Goal: Task Accomplishment & Management: Manage account settings

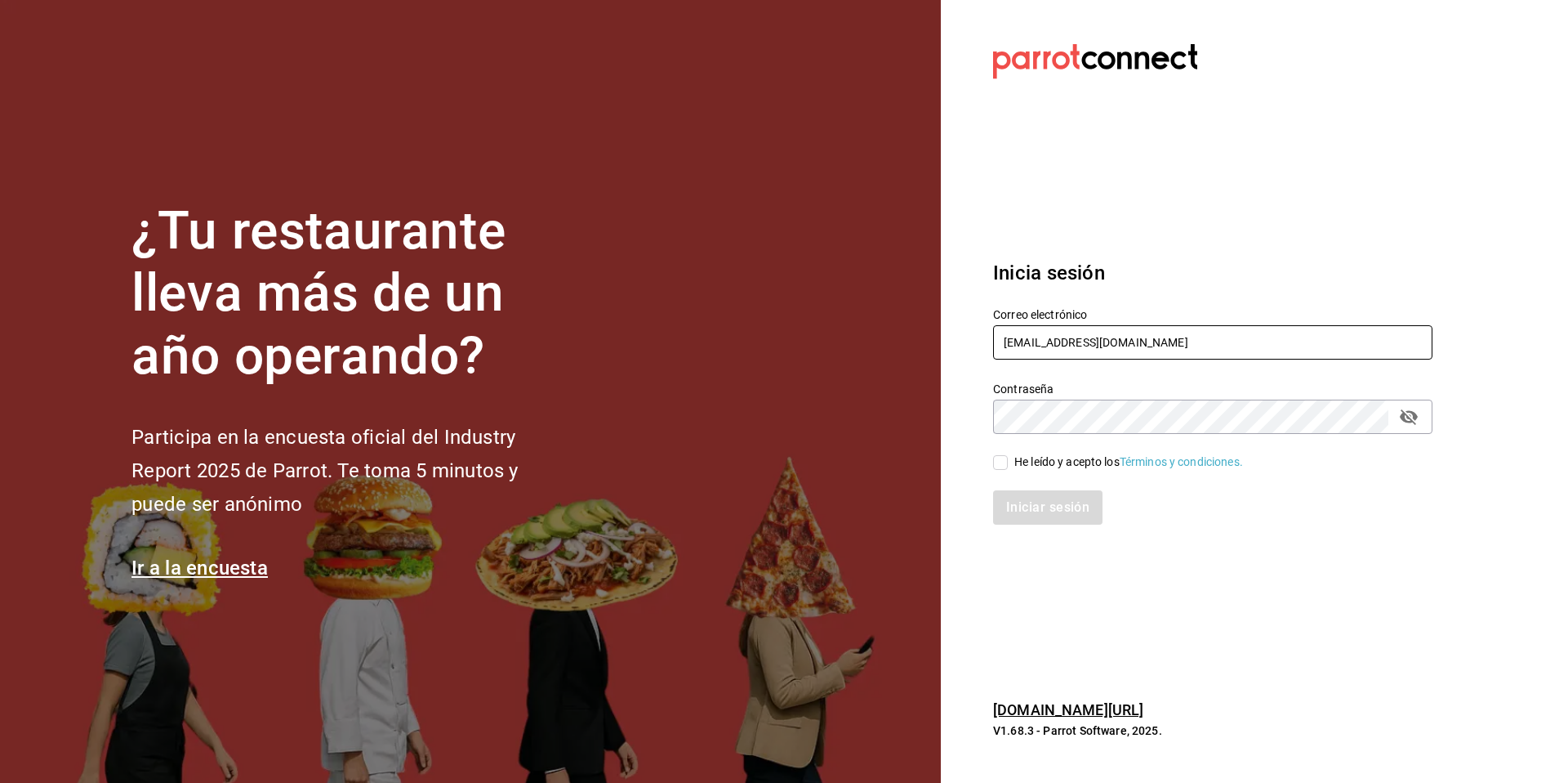
drag, startPoint x: 1123, startPoint y: 350, endPoint x: 959, endPoint y: 321, distance: 166.5
click at [959, 321] on section "Datos incorrectos. Verifica que tu Correo o Contraseña estén bien escritos. Ini…" at bounding box center [1206, 392] width 531 height 783
paste input "[EMAIL_ADDRESS][DOMAIN_NAME] Parr0tConnec7"
click at [1178, 348] on input "multiuser@yummy.com Parr0tConnec7" at bounding box center [1213, 342] width 440 height 34
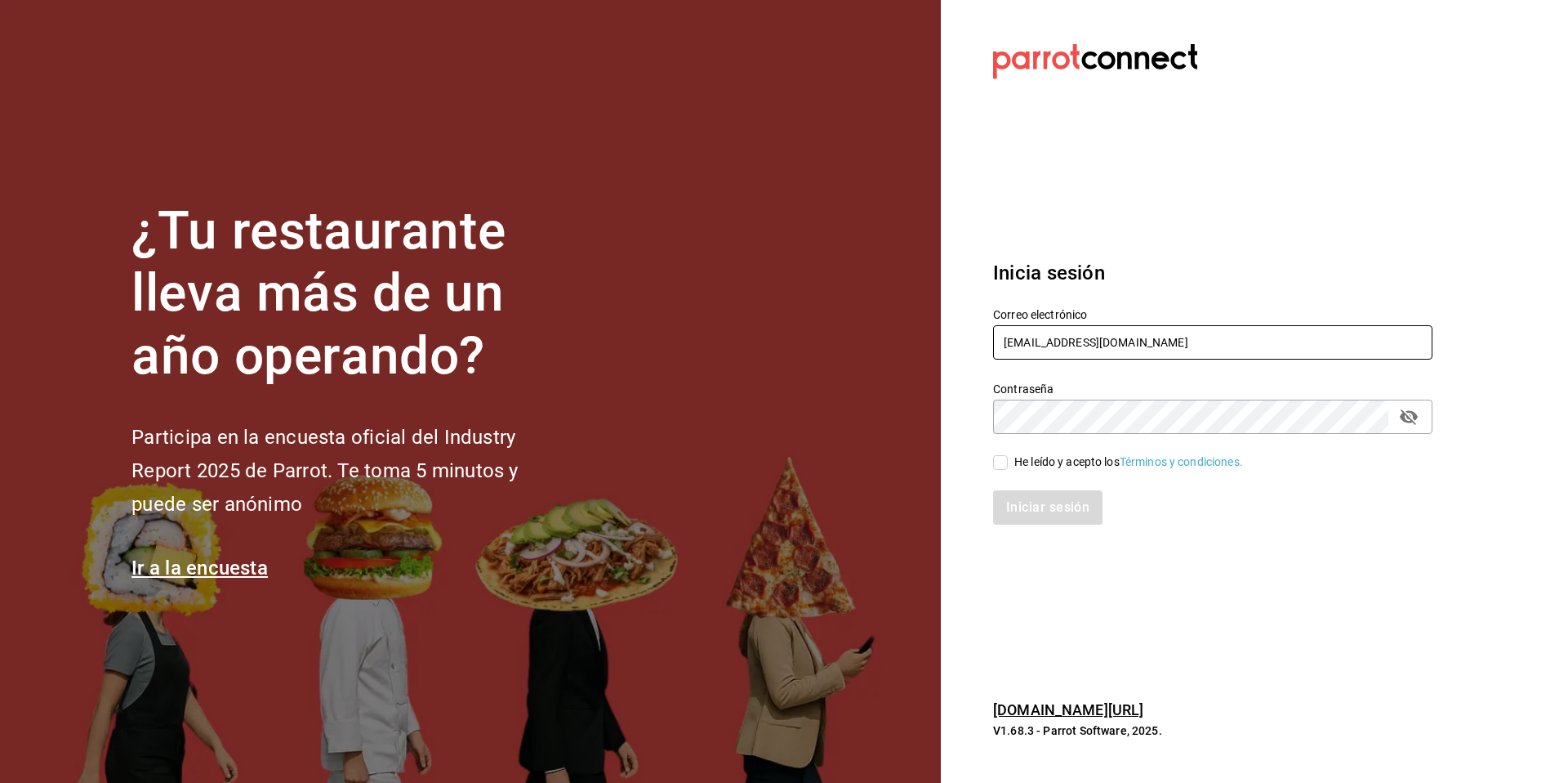
type input "[EMAIL_ADDRESS][DOMAIN_NAME]"
click at [1045, 463] on div "He leído y acepto los Términos y condiciones." at bounding box center [1128, 462] width 229 height 17
click at [1008, 463] on input "He leído y acepto los Términos y condiciones." at bounding box center [1001, 462] width 14 height 14
checkbox input "true"
click at [1031, 506] on button "Iniciar sesión" at bounding box center [1049, 507] width 111 height 34
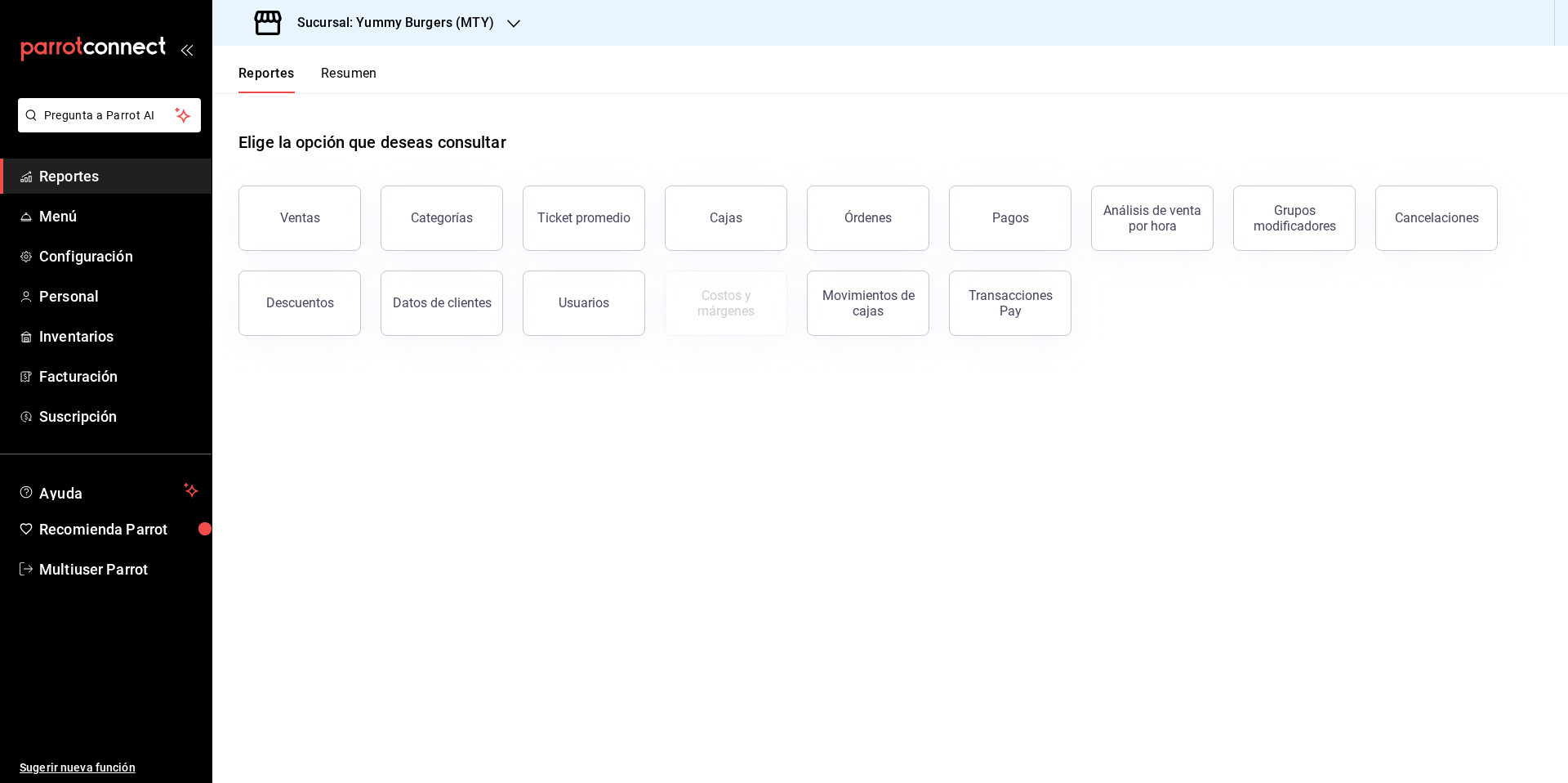
click at [478, 25] on h3 "Sucursal: Yummy Burgers (MTY)" at bounding box center [390, 23] width 210 height 20
click at [470, 520] on div at bounding box center [784, 392] width 1568 height 783
click at [89, 430] on link "Suscripción" at bounding box center [106, 416] width 212 height 35
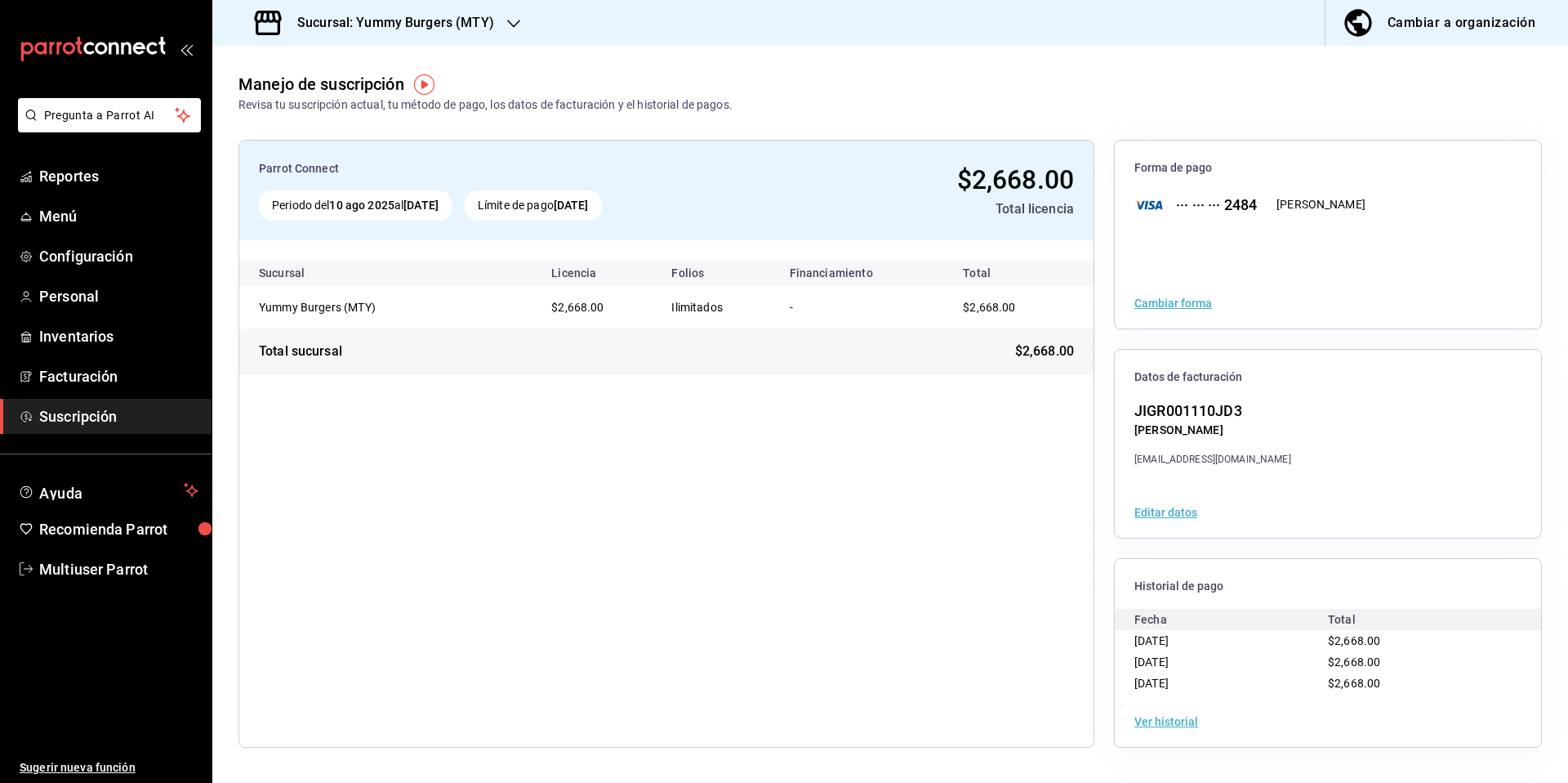
click at [507, 27] on icon "button" at bounding box center [513, 23] width 13 height 13
click at [341, 101] on span "Yummy Burgers 2(MTY)" at bounding box center [286, 107] width 123 height 17
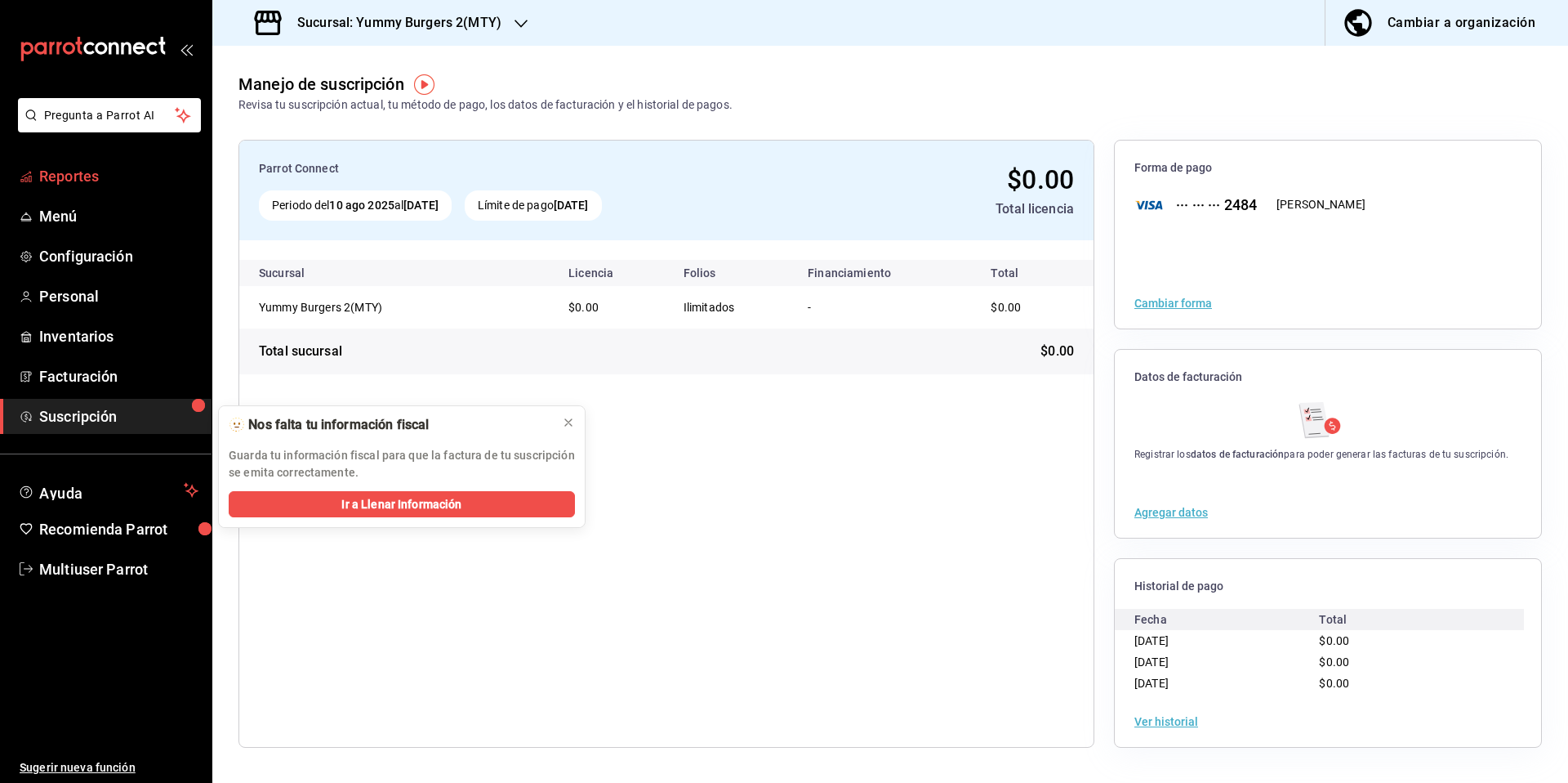
click at [81, 182] on span "Reportes" at bounding box center [118, 176] width 159 height 22
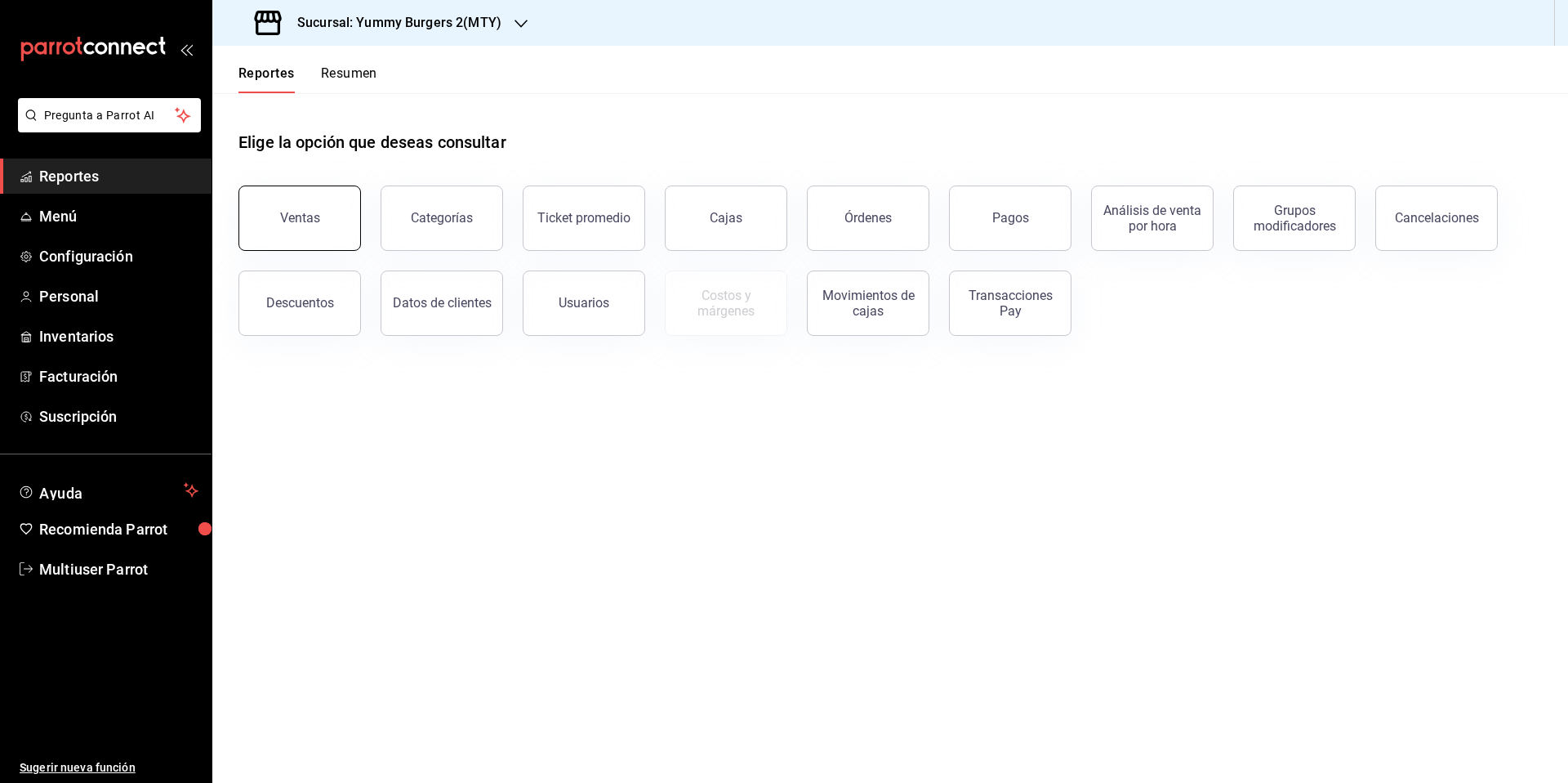
click at [265, 224] on button "Ventas" at bounding box center [300, 218] width 123 height 66
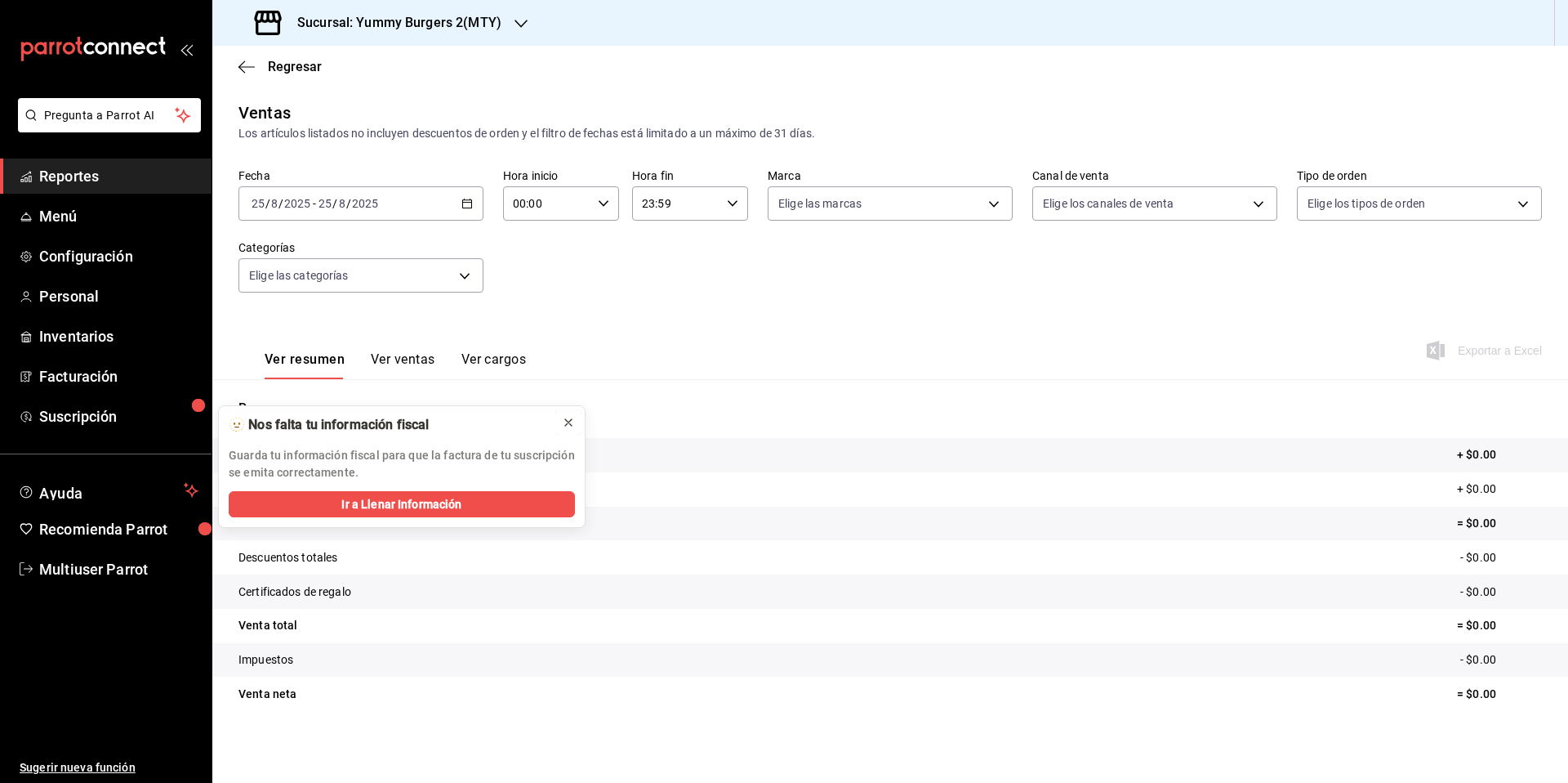
click at [569, 427] on icon at bounding box center [568, 422] width 13 height 13
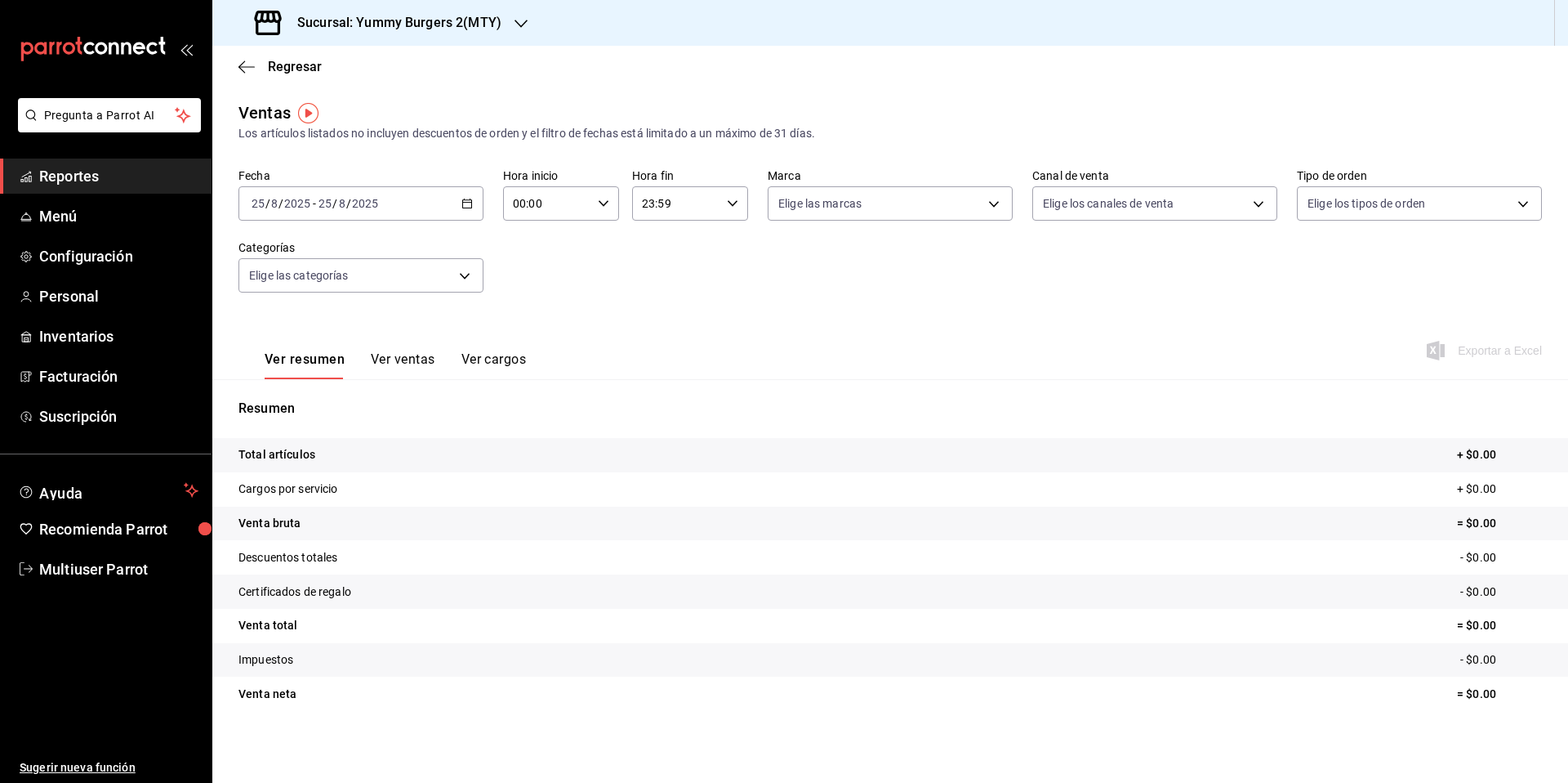
click at [461, 201] on icon "button" at bounding box center [467, 203] width 12 height 12
click at [280, 368] on span "Mes actual" at bounding box center [315, 363] width 127 height 17
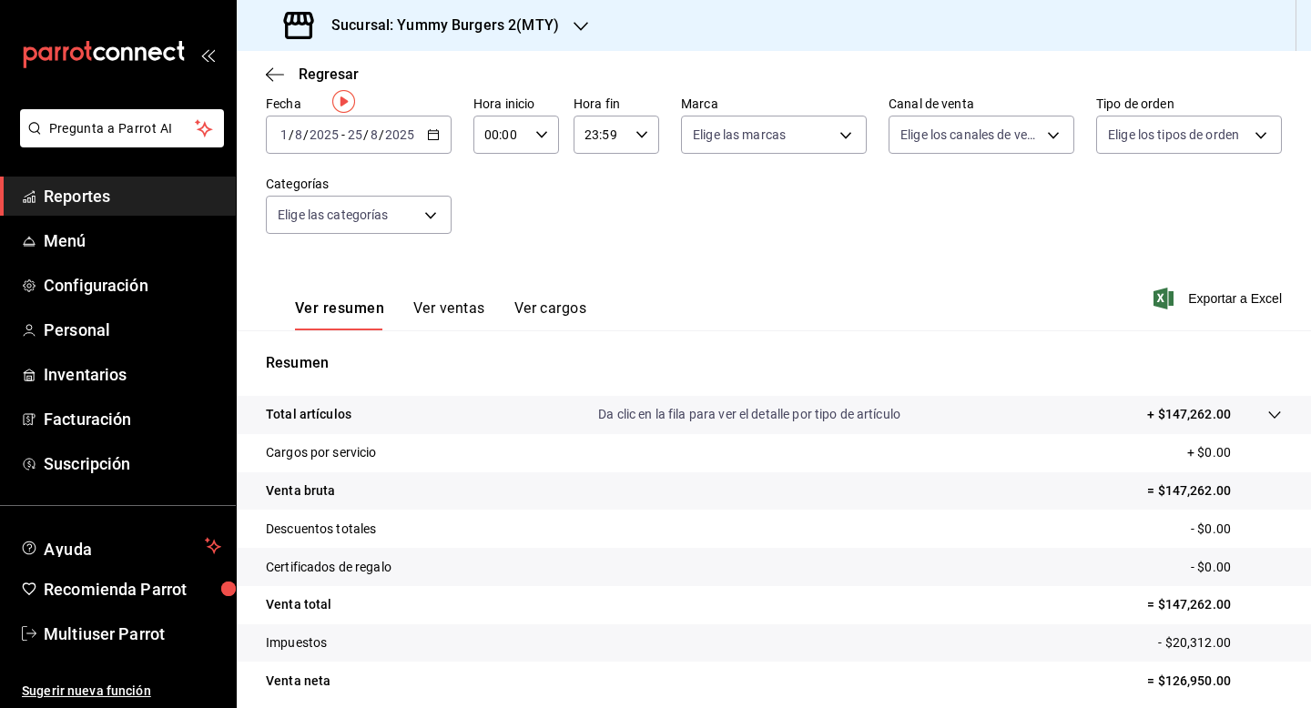
scroll to position [164, 0]
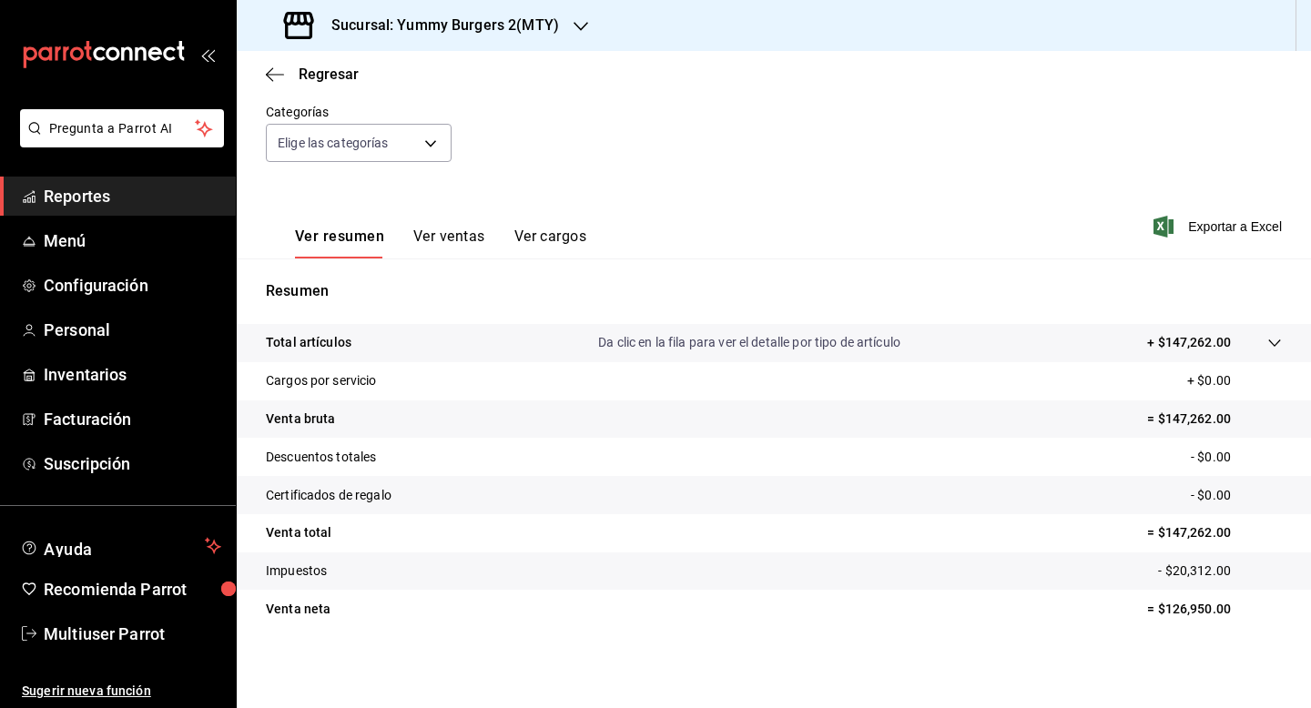
click at [541, 25] on h3 "Sucursal: Yummy Burgers 2(MTY)" at bounding box center [438, 26] width 242 height 22
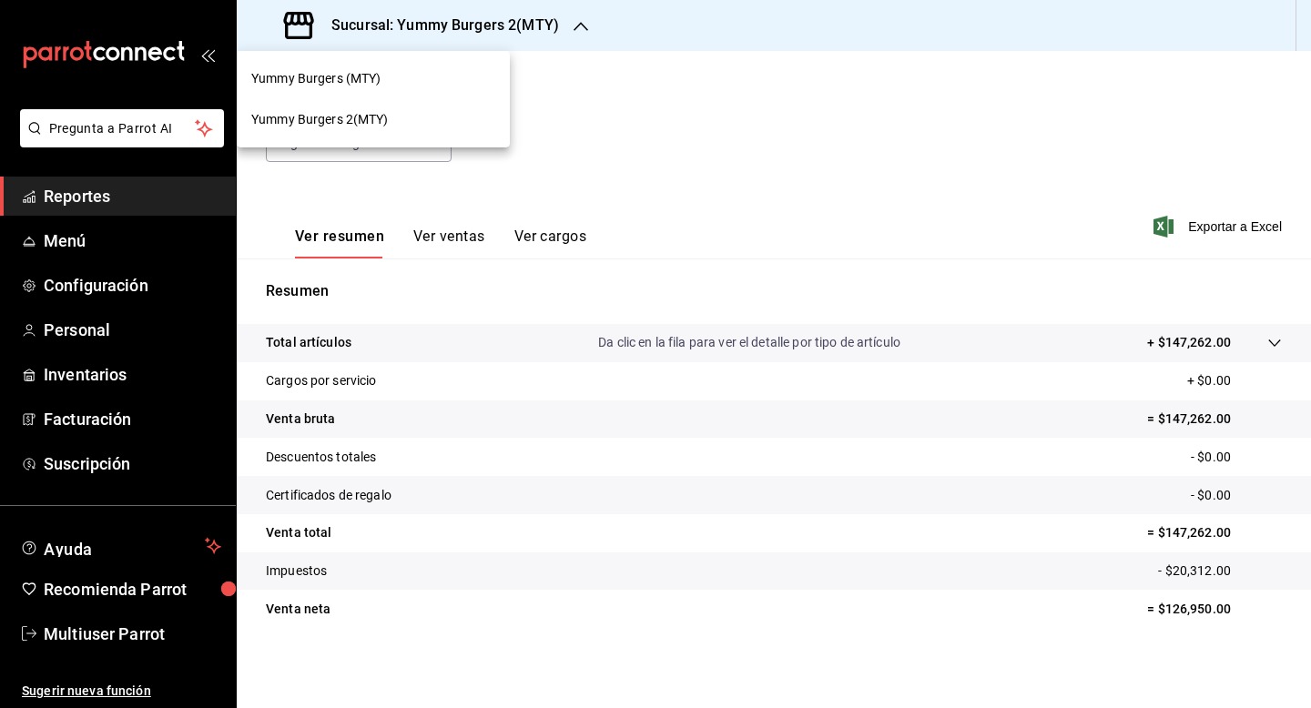
click at [394, 81] on div "Yummy Burgers (MTY)" at bounding box center [373, 78] width 244 height 19
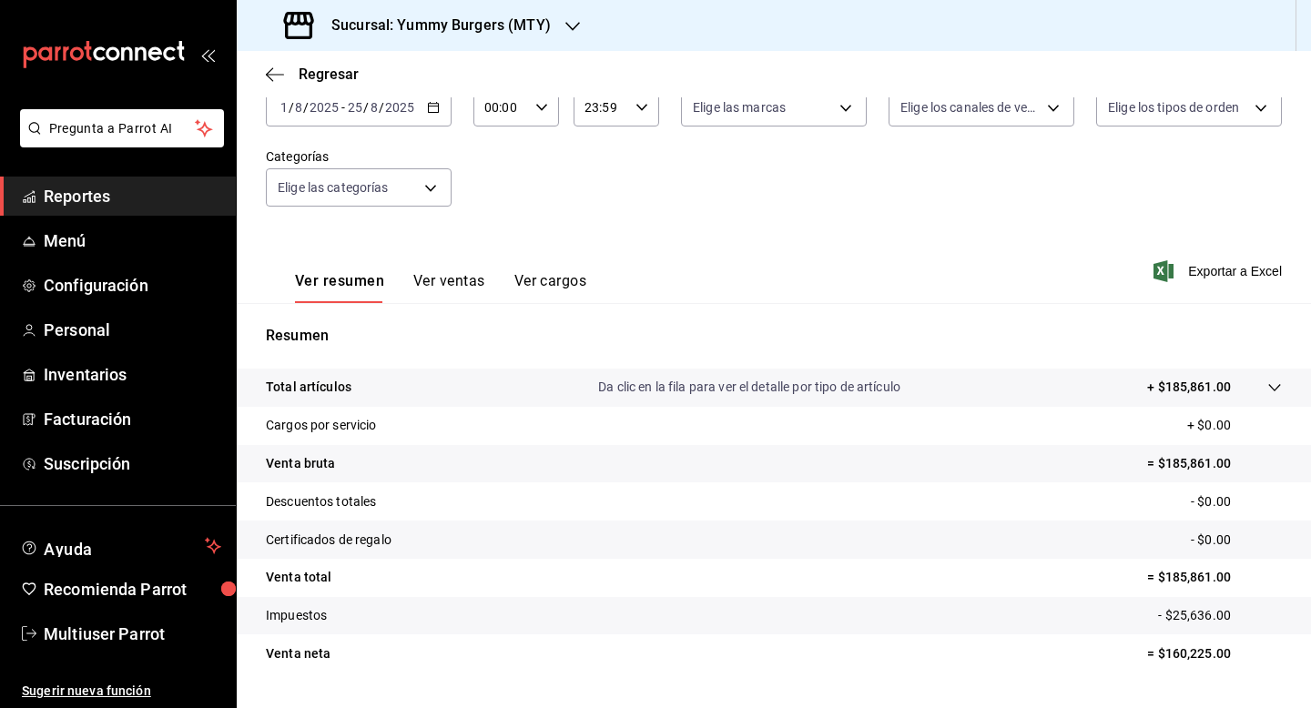
scroll to position [124, 0]
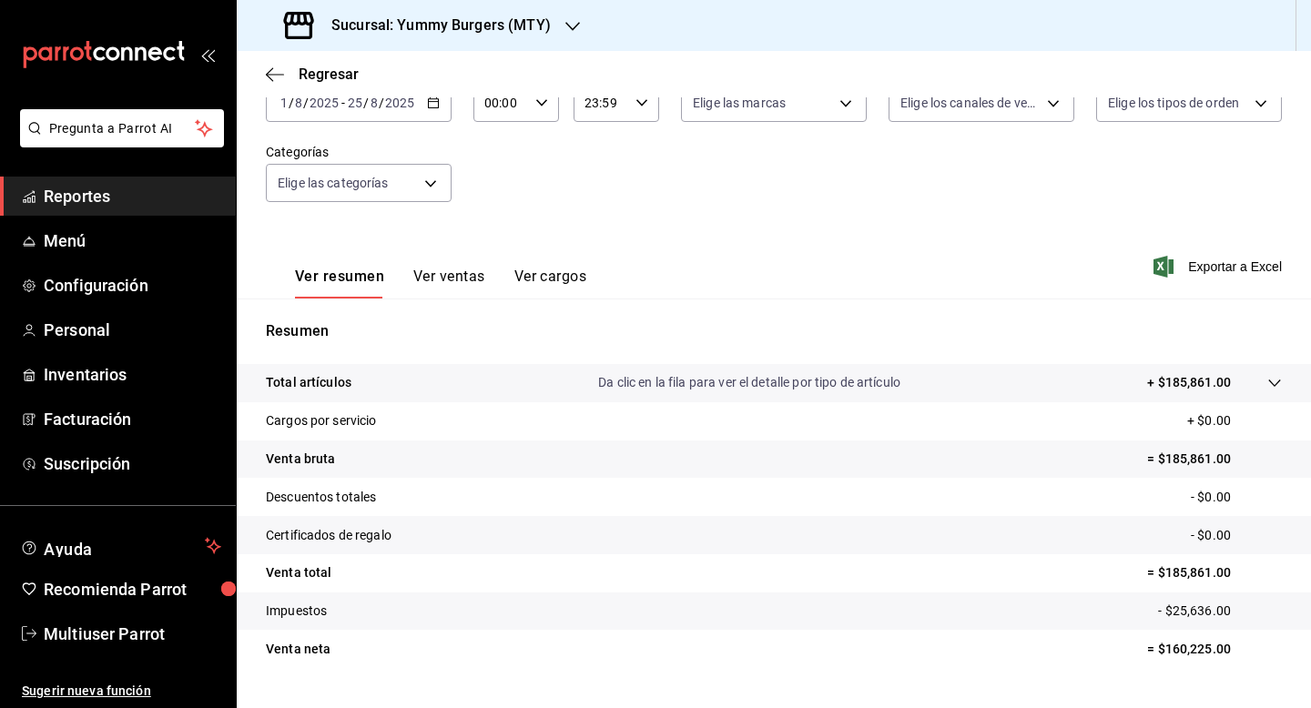
click at [563, 39] on div "Sucursal: Yummy Burgers (MTY)" at bounding box center [419, 25] width 336 height 51
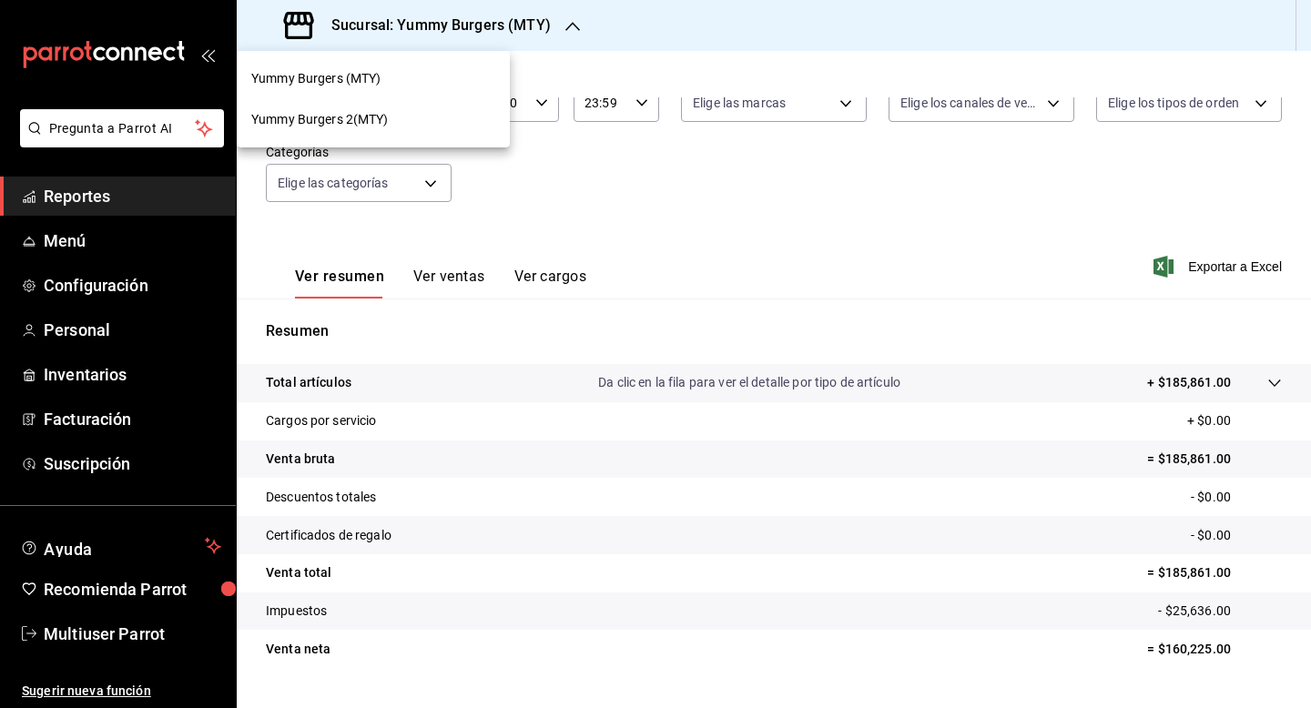
click at [400, 124] on div "Yummy Burgers 2(MTY)" at bounding box center [373, 119] width 244 height 19
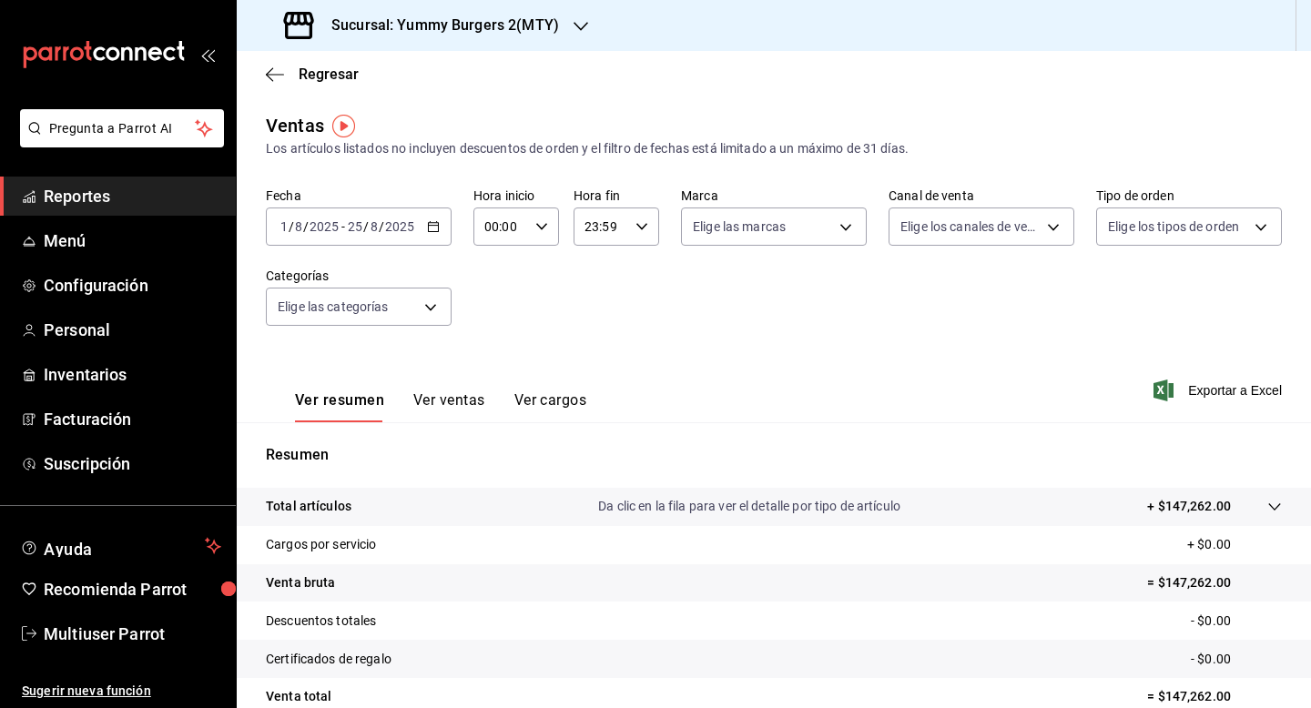
click at [551, 29] on h3 "Sucursal: Yummy Burgers 2(MTY)" at bounding box center [438, 26] width 242 height 22
click at [618, 85] on div at bounding box center [655, 354] width 1311 height 708
click at [432, 218] on div "[DATE] [DATE] - [DATE] [DATE]" at bounding box center [359, 227] width 186 height 38
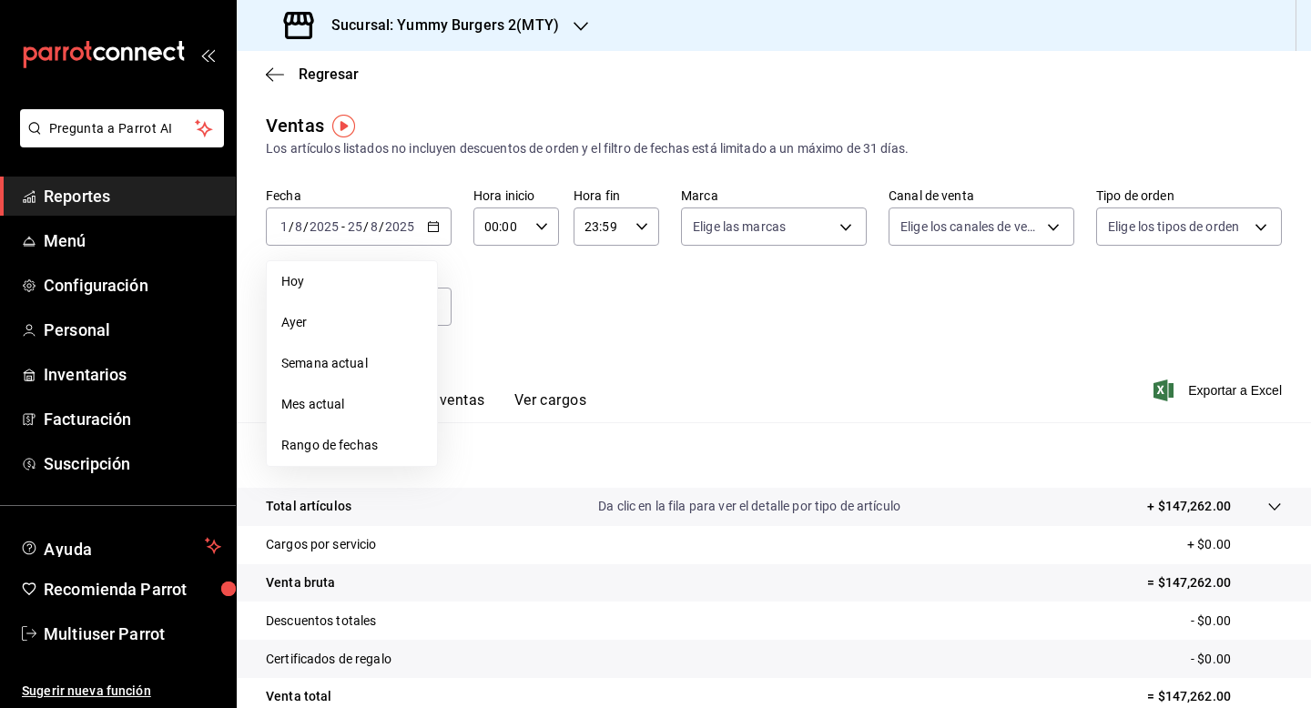
click at [560, 27] on div "Sucursal: Yummy Burgers 2(MTY)" at bounding box center [423, 25] width 344 height 51
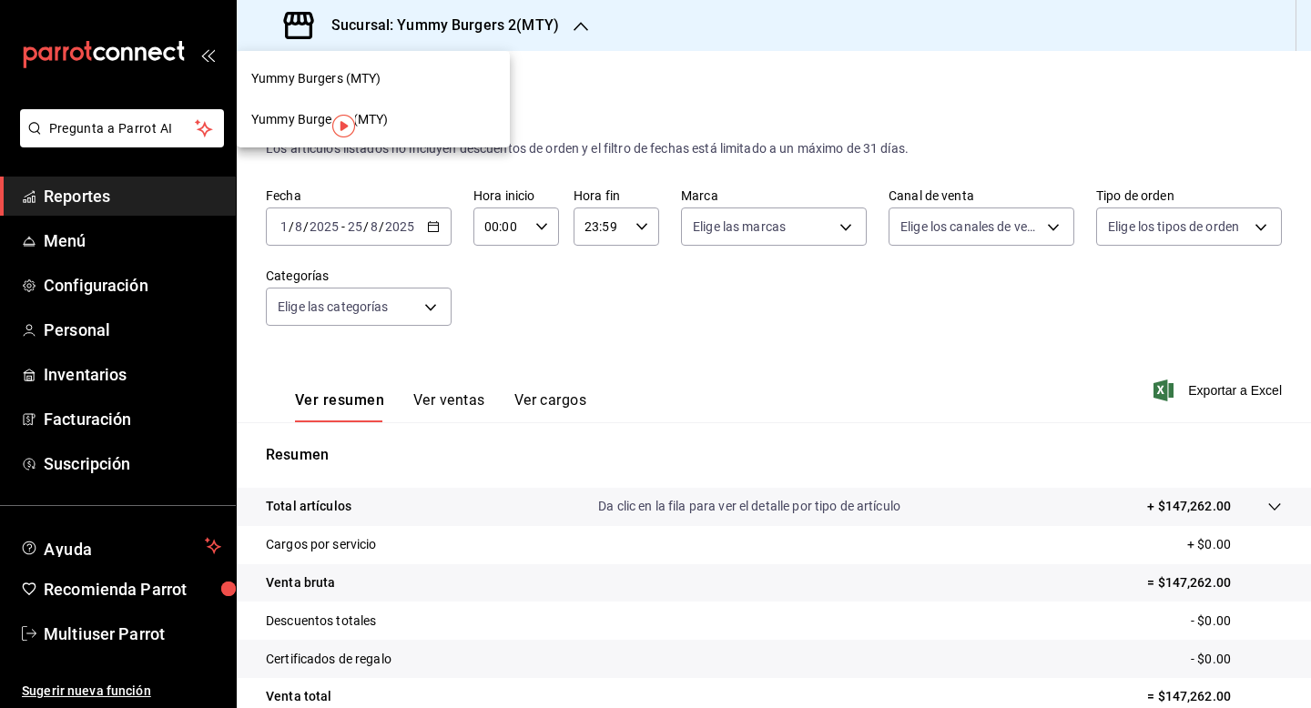
click at [380, 72] on span "Yummy Burgers (MTY)" at bounding box center [316, 78] width 130 height 19
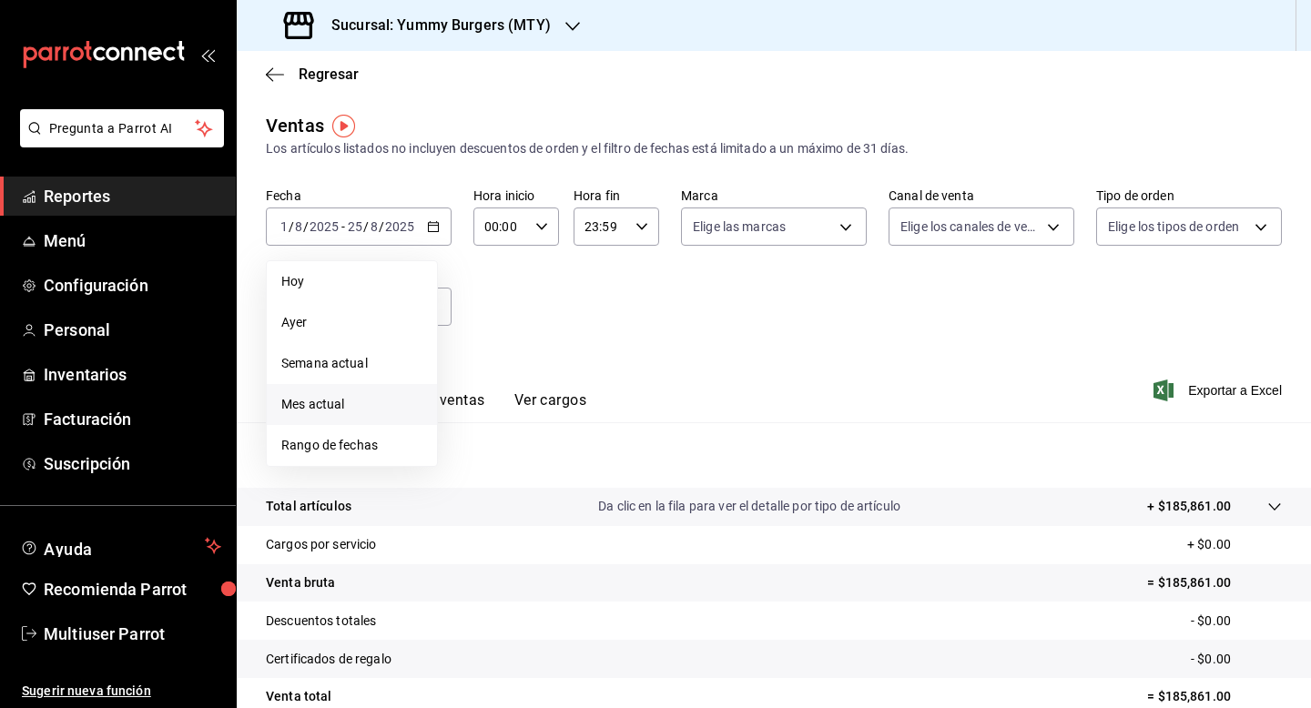
click at [339, 401] on span "Mes actual" at bounding box center [351, 404] width 141 height 19
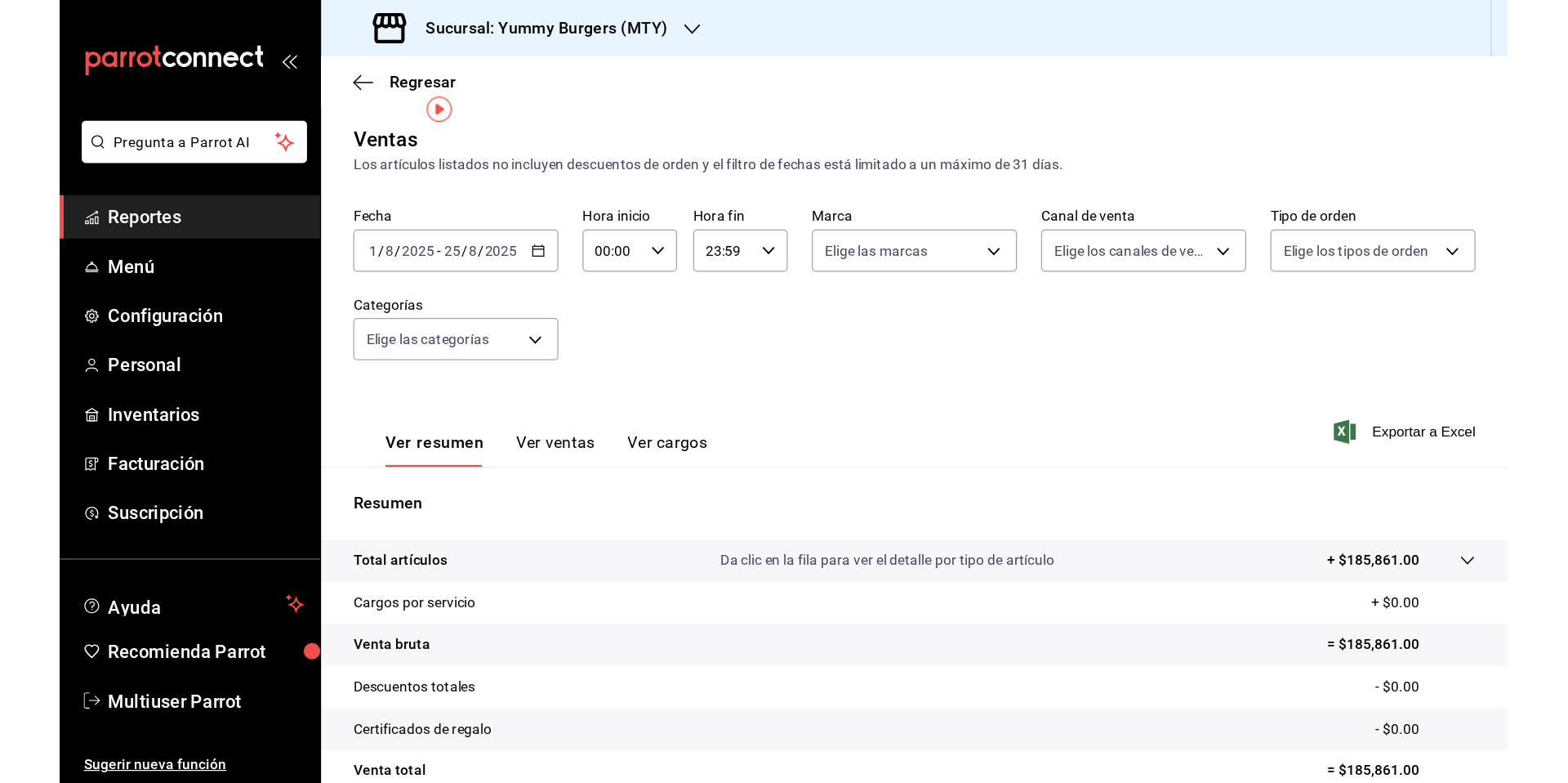
scroll to position [147, 0]
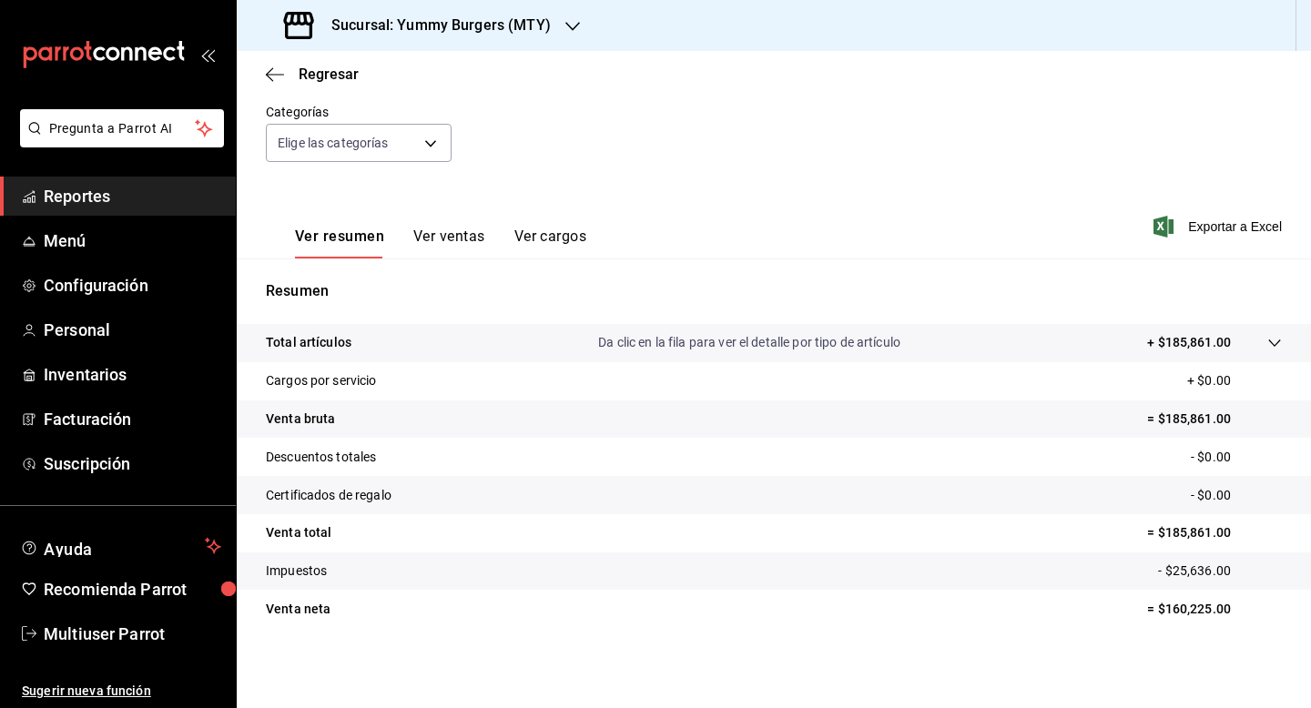
click at [557, 34] on div "Sucursal: Yummy Burgers (MTY)" at bounding box center [419, 25] width 336 height 51
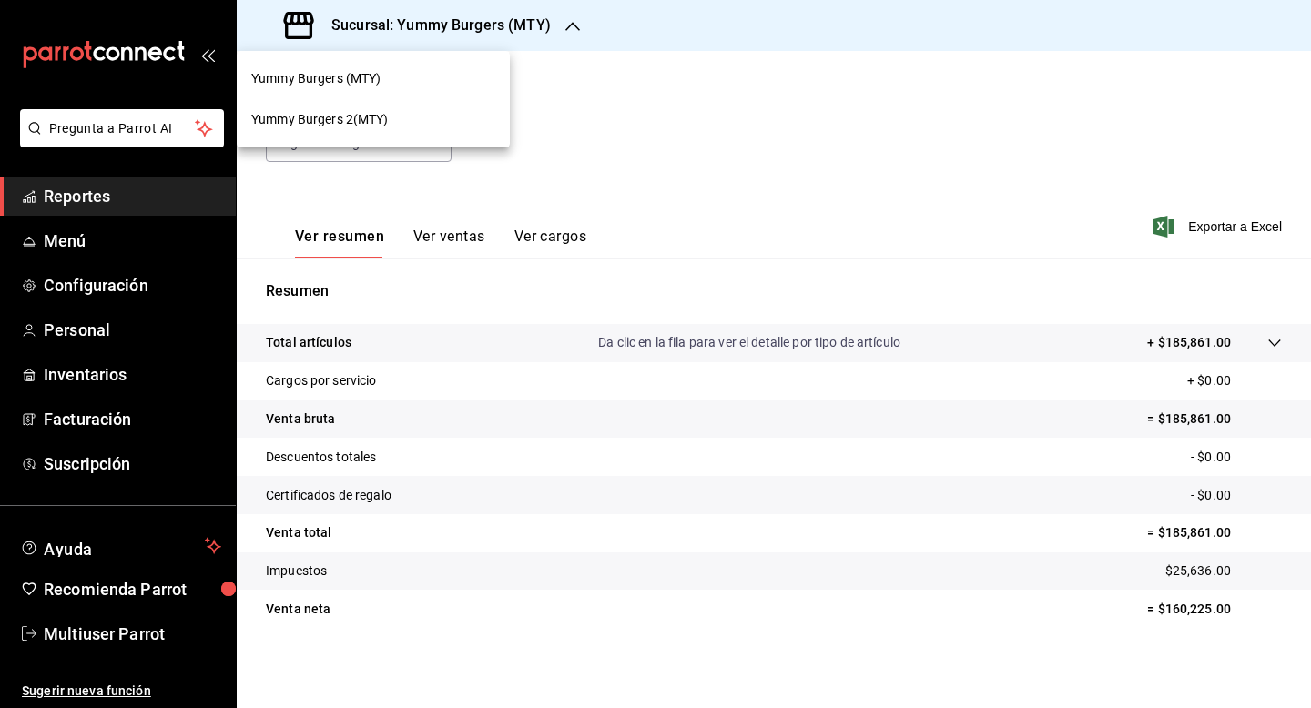
click at [350, 116] on span "Yummy Burgers 2(MTY)" at bounding box center [319, 119] width 137 height 19
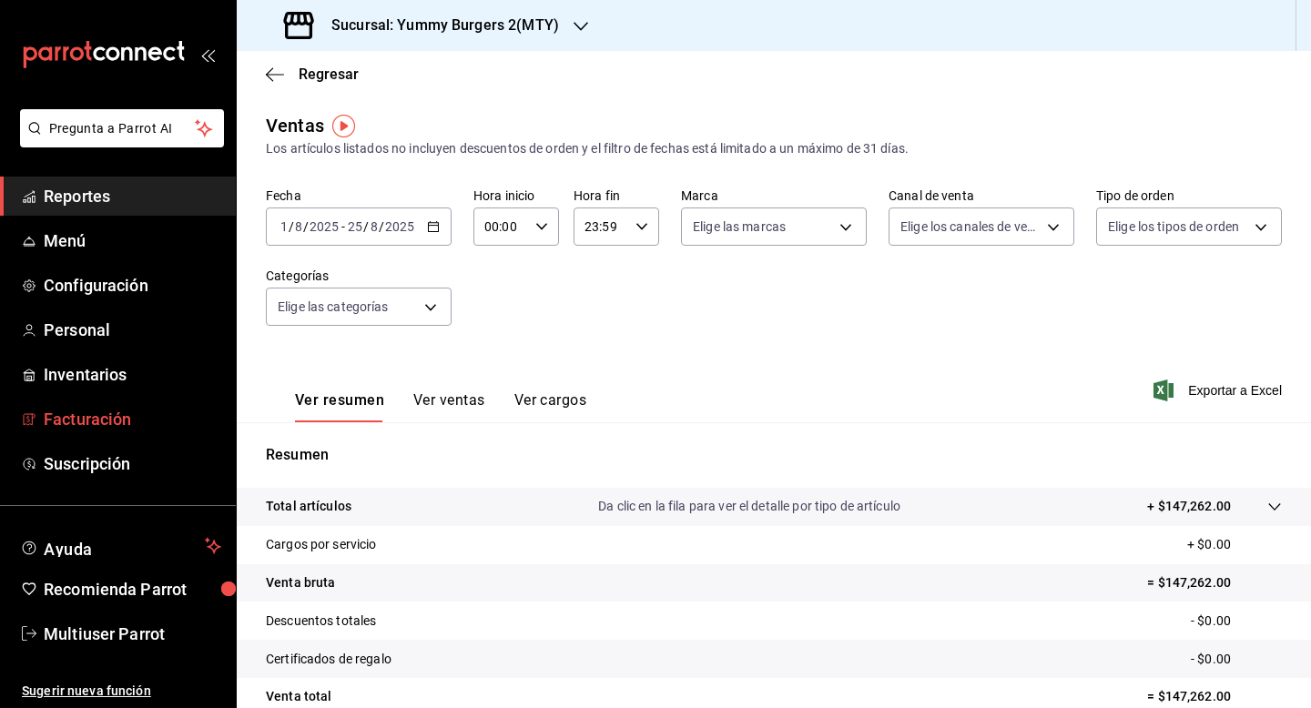
click at [86, 426] on span "Facturación" at bounding box center [132, 419] width 177 height 25
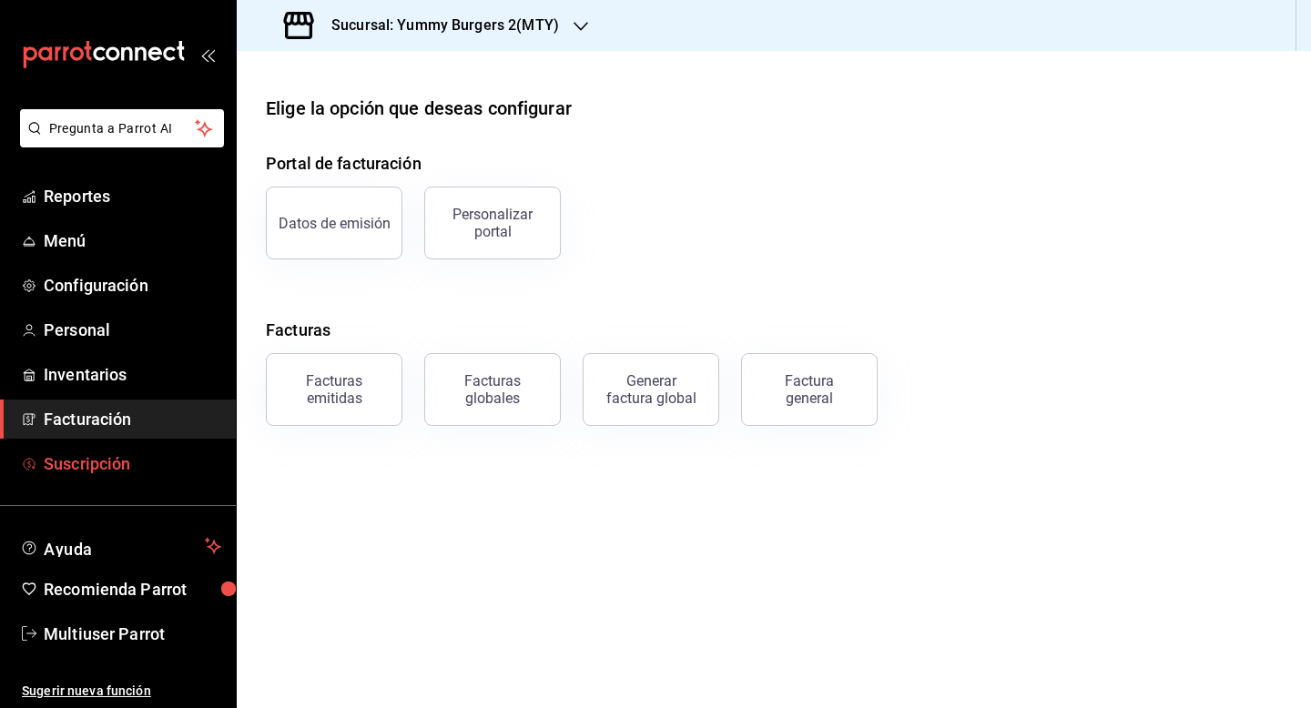
click at [101, 477] on link "Suscripción" at bounding box center [118, 463] width 236 height 39
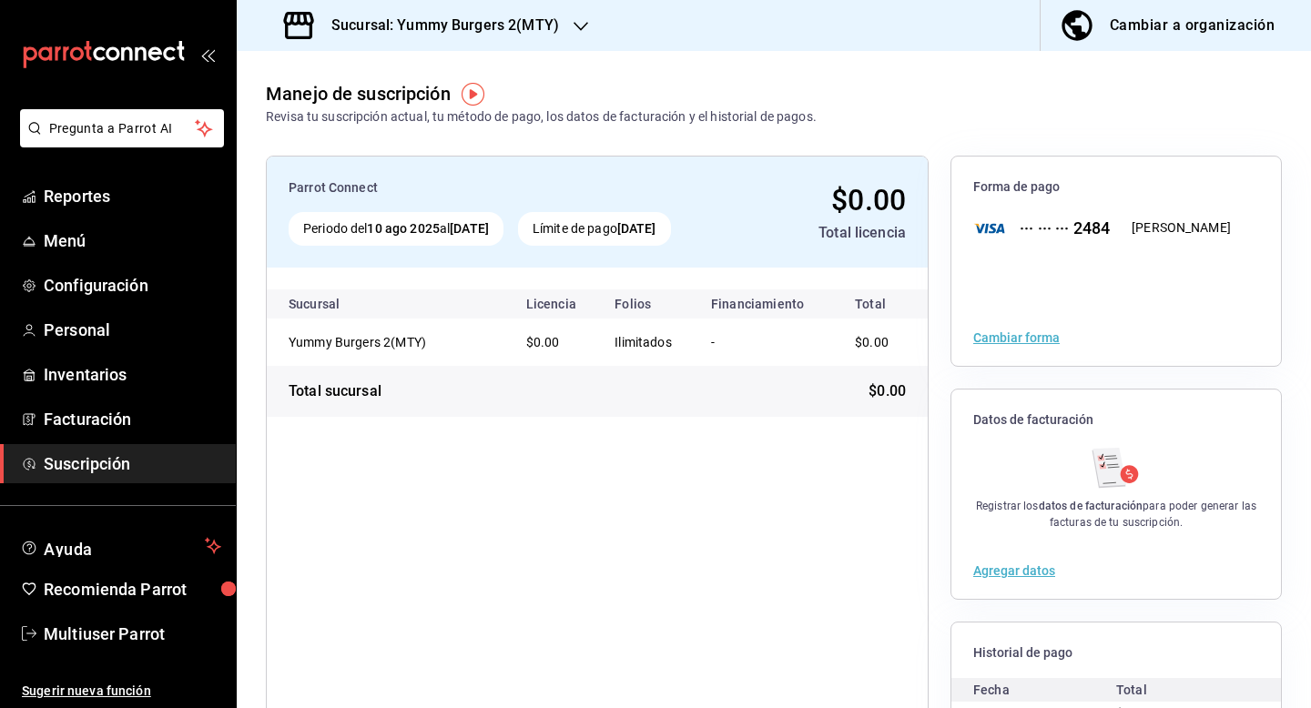
click at [558, 26] on div "Sucursal: Yummy Burgers 2(MTY)" at bounding box center [423, 25] width 344 height 51
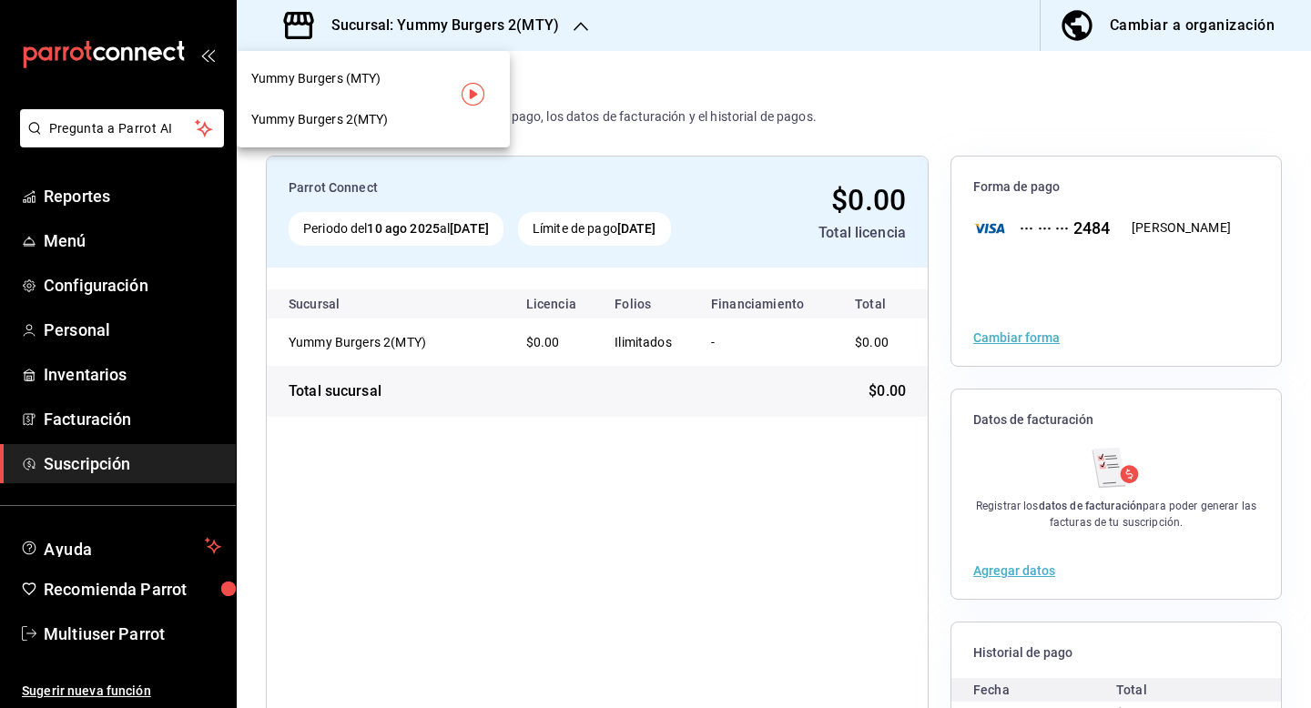
click at [396, 85] on div "Yummy Burgers (MTY)" at bounding box center [373, 78] width 244 height 19
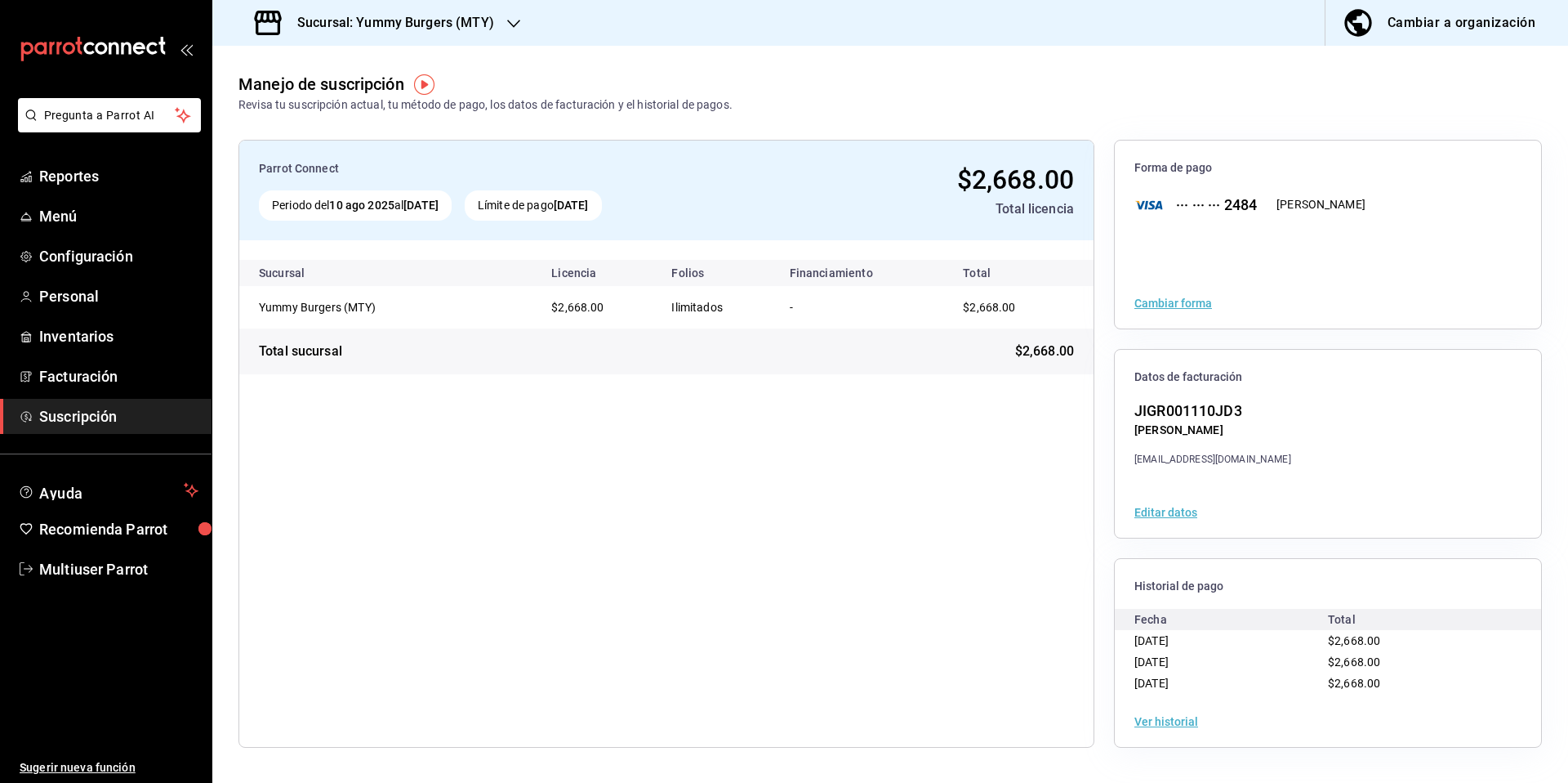
click at [502, 31] on div "Sucursal: Yummy Burgers (MTY)" at bounding box center [376, 22] width 302 height 46
click at [342, 101] on span "Yummy Burgers 2(MTY)" at bounding box center [286, 107] width 123 height 17
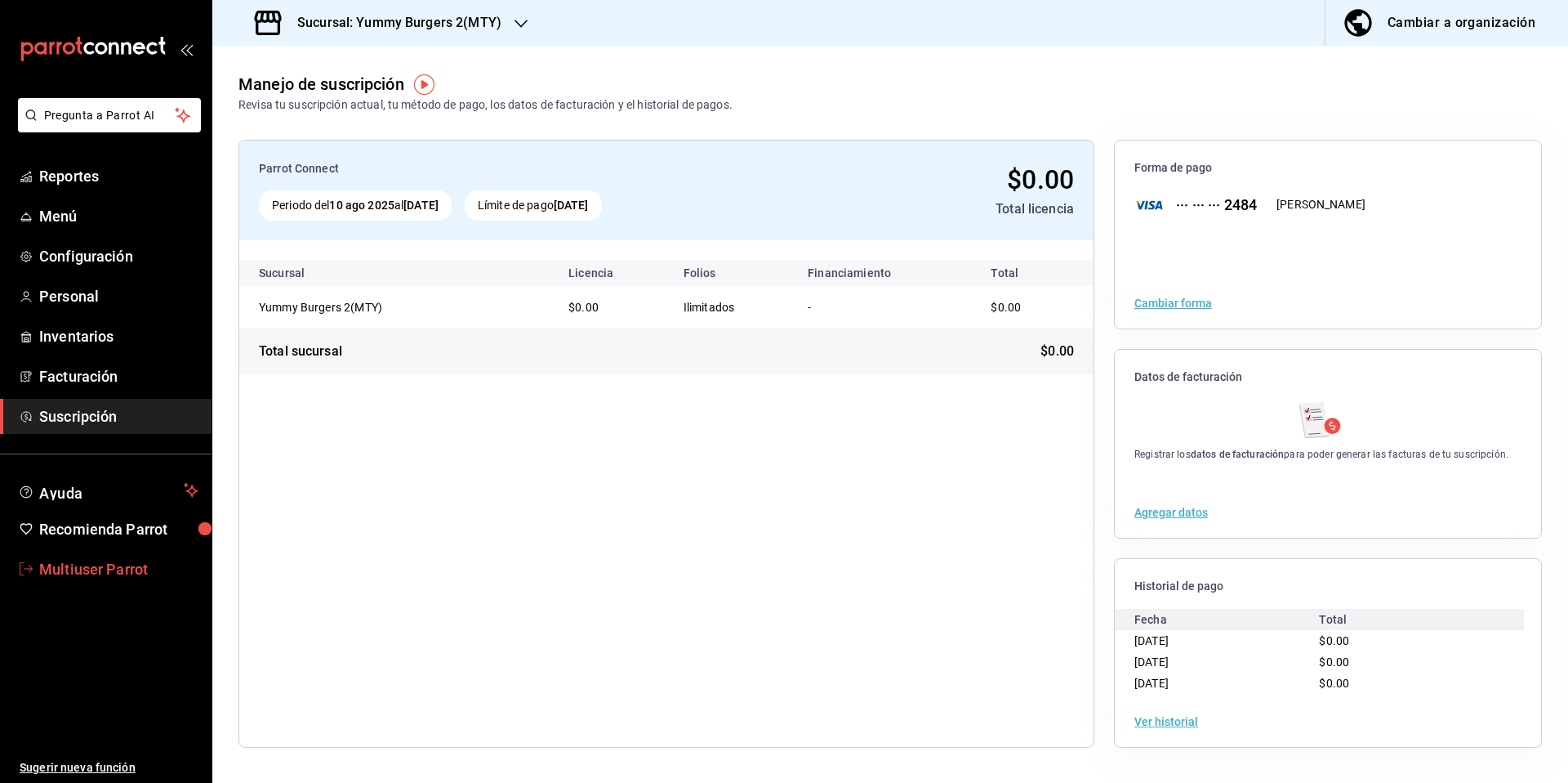
click at [124, 569] on span "Multiuser Parrot" at bounding box center [118, 569] width 159 height 22
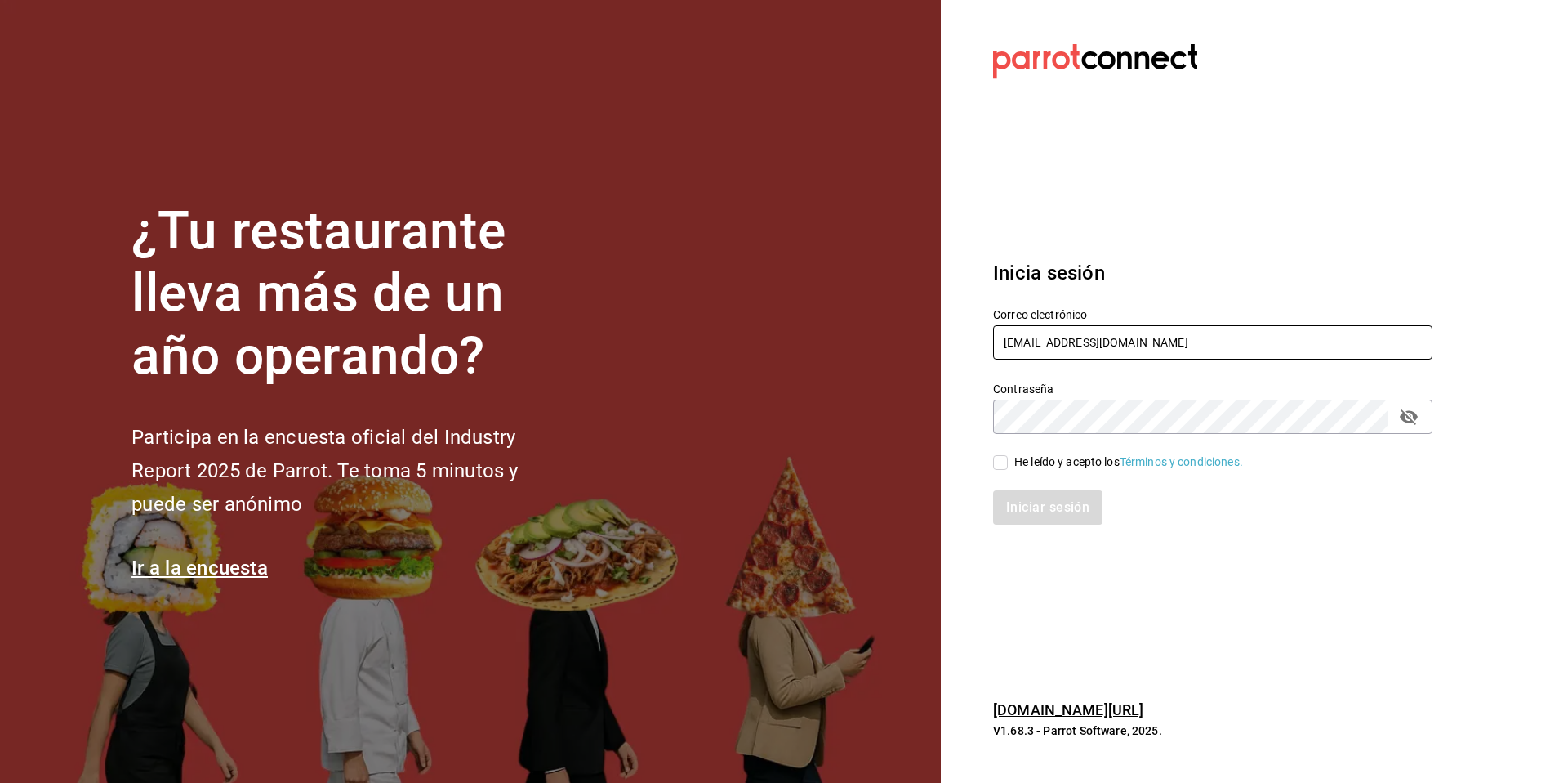
drag, startPoint x: 1089, startPoint y: 352, endPoint x: 989, endPoint y: 333, distance: 101.8
click at [989, 333] on div "Correo electrónico [EMAIL_ADDRESS][DOMAIN_NAME]" at bounding box center [1203, 324] width 459 height 75
type input "[EMAIL_ADDRESS][DOMAIN_NAME]"
click at [1058, 459] on div "He leído y acepto los Términos y condiciones." at bounding box center [1128, 462] width 229 height 17
click at [1008, 459] on input "He leído y acepto los Términos y condiciones." at bounding box center [1001, 462] width 14 height 14
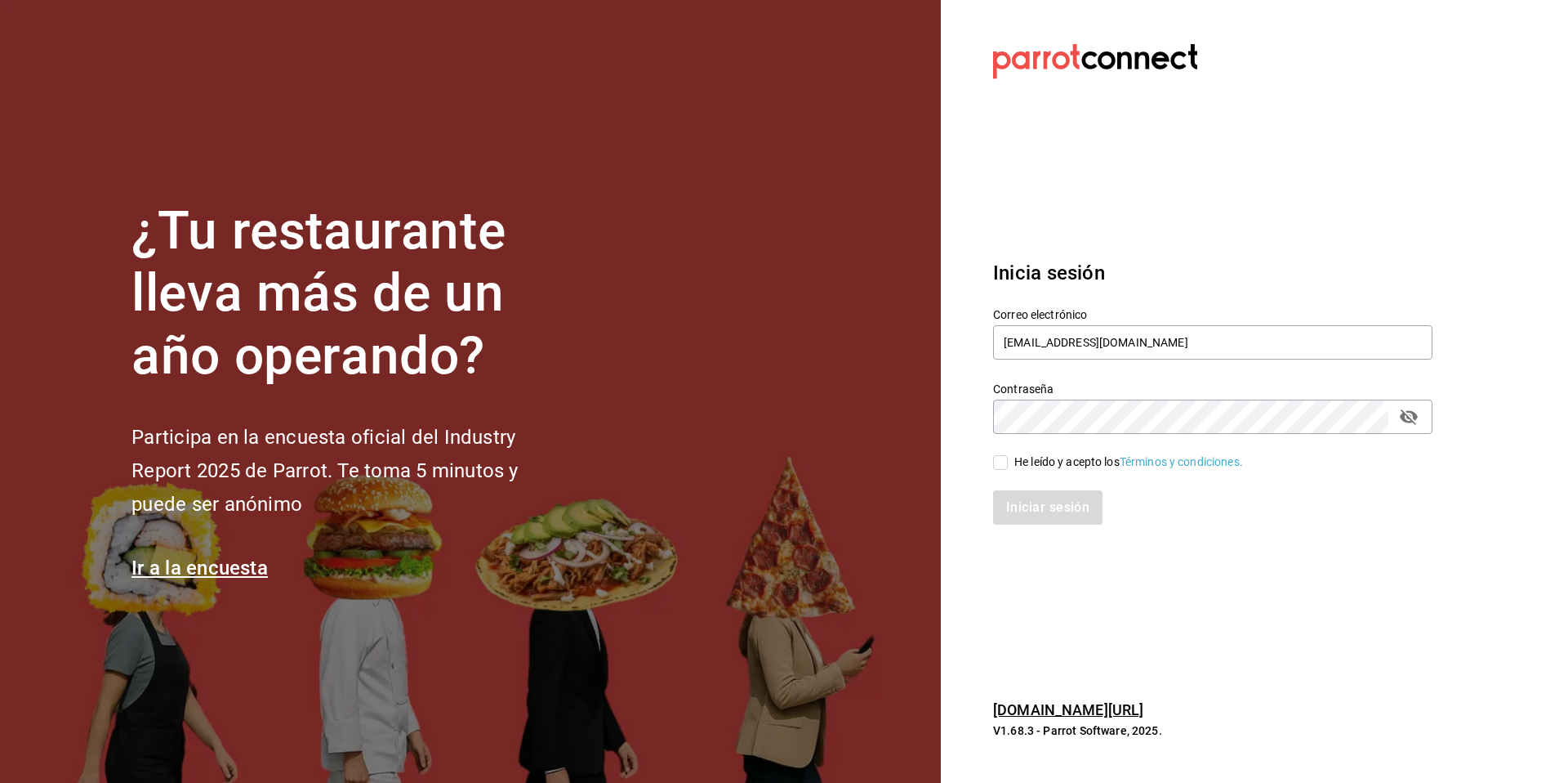
checkbox input "true"
click at [1048, 507] on button "Iniciar sesión" at bounding box center [1049, 507] width 111 height 34
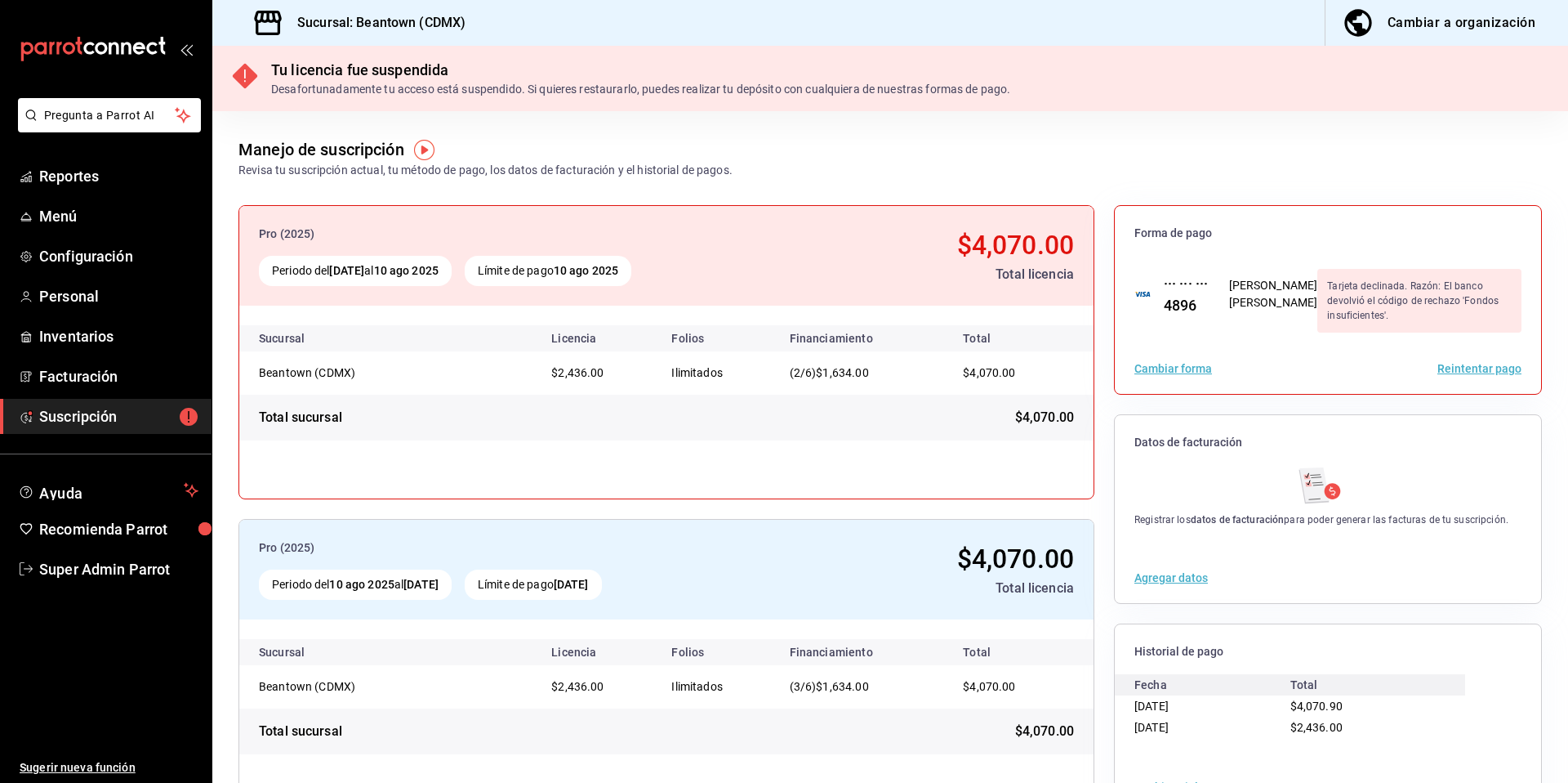
click at [1461, 365] on button "Reintentar pago" at bounding box center [1480, 368] width 84 height 12
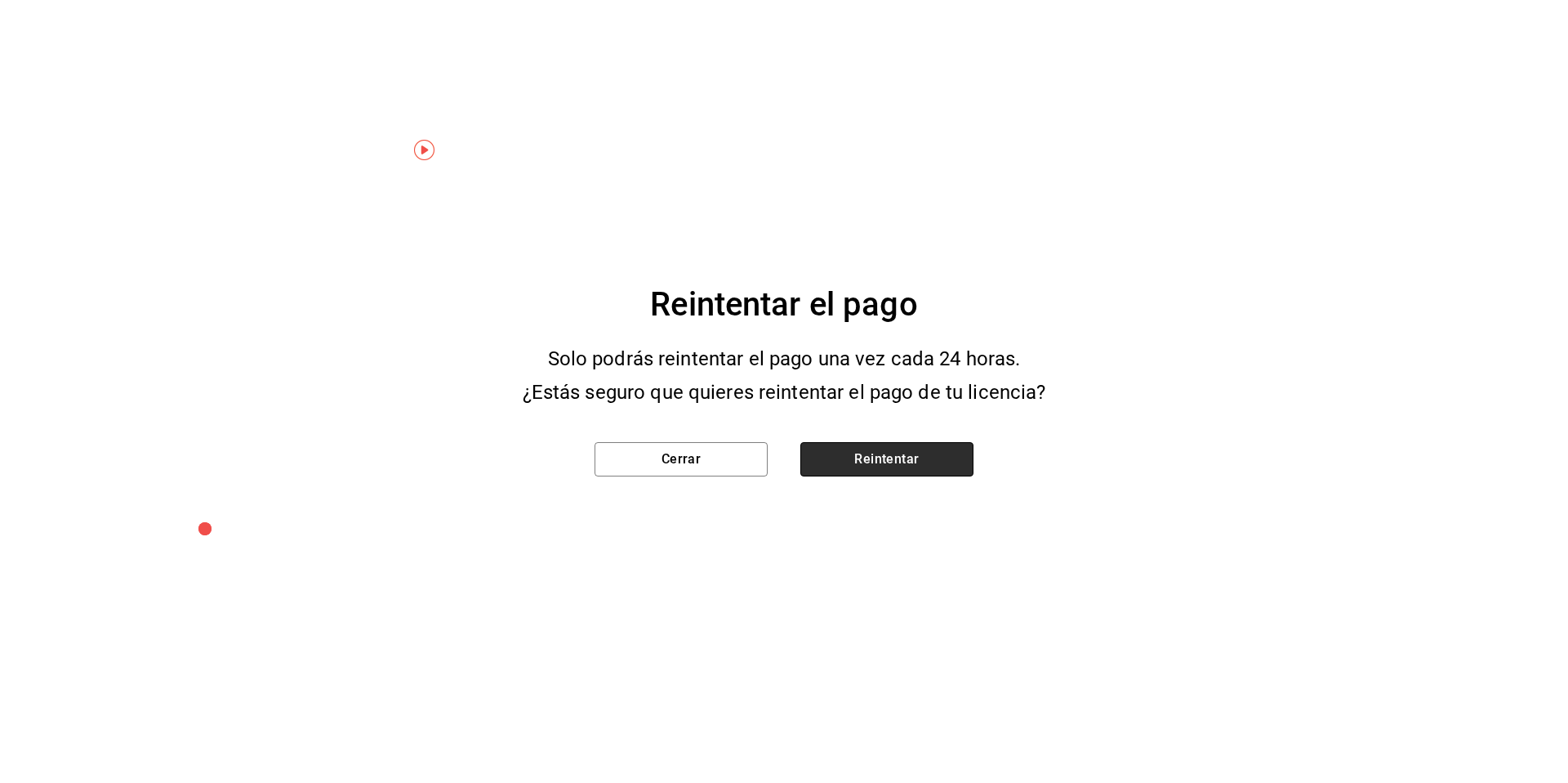
click at [906, 462] on button "Reintentar" at bounding box center [887, 459] width 173 height 34
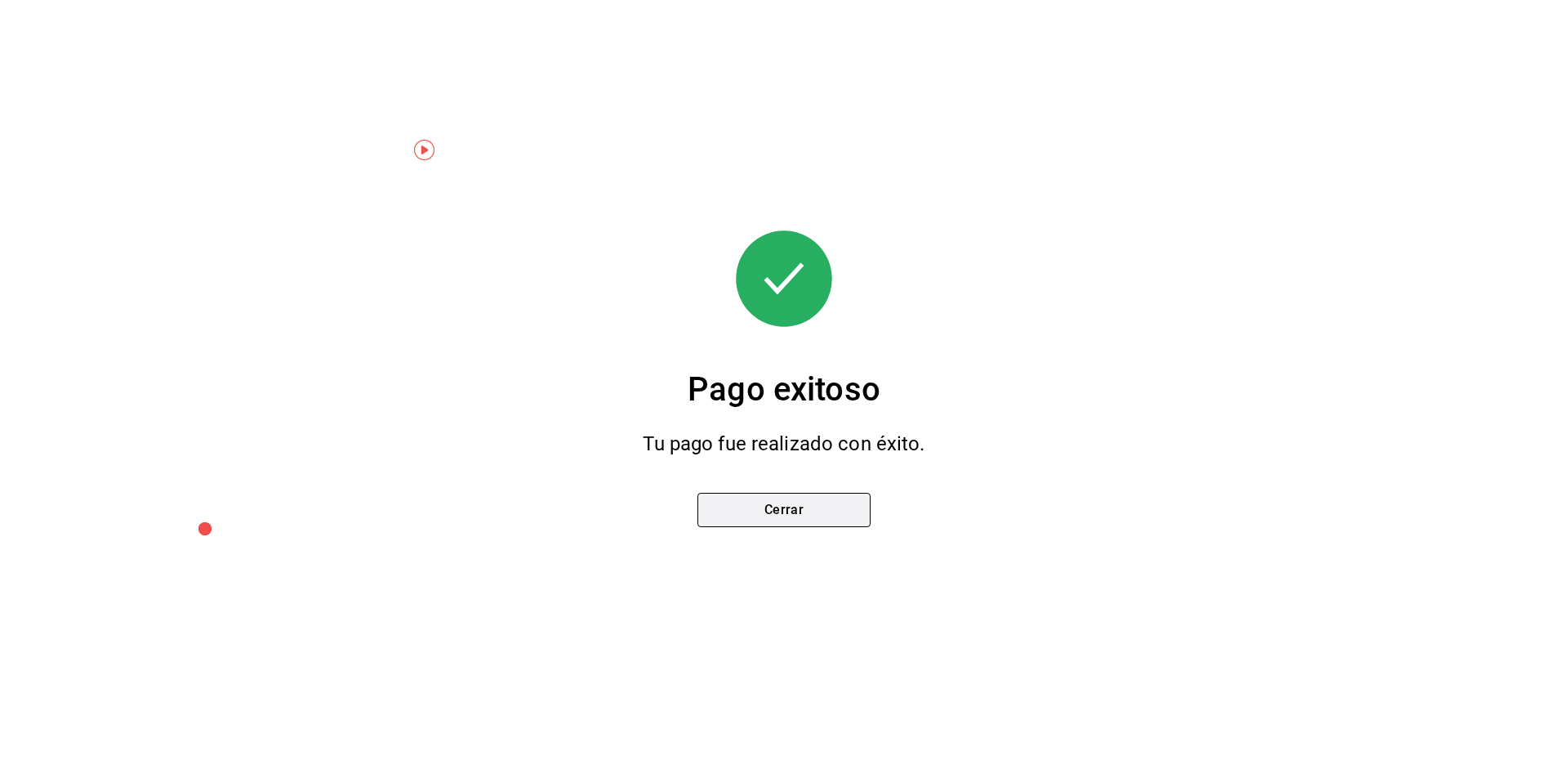
click at [798, 520] on button "Cerrar" at bounding box center [784, 510] width 173 height 34
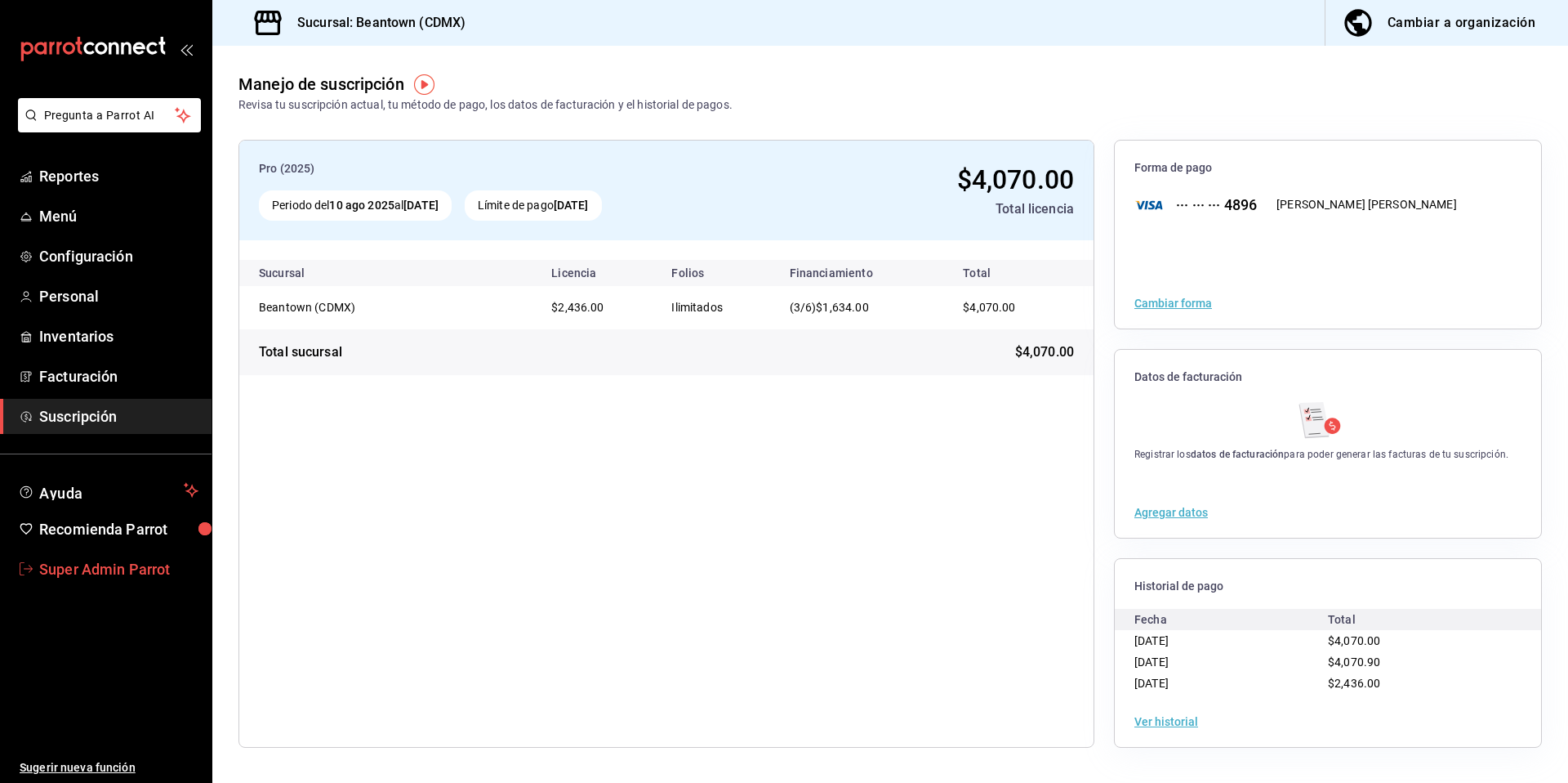
click at [141, 569] on span "Super Admin Parrot" at bounding box center [118, 569] width 159 height 22
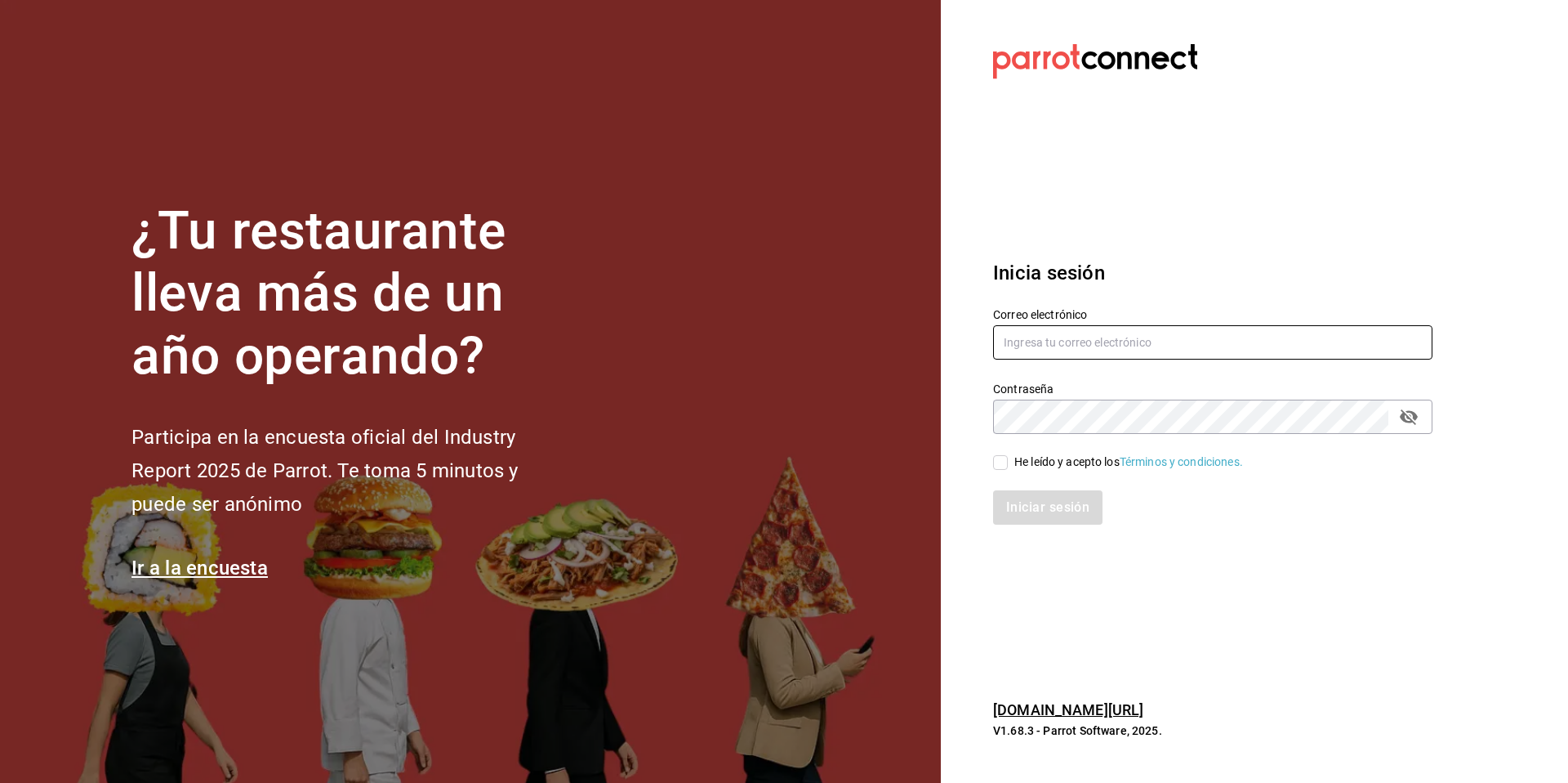
type input "[EMAIL_ADDRESS][DOMAIN_NAME]"
